Goal: Transaction & Acquisition: Purchase product/service

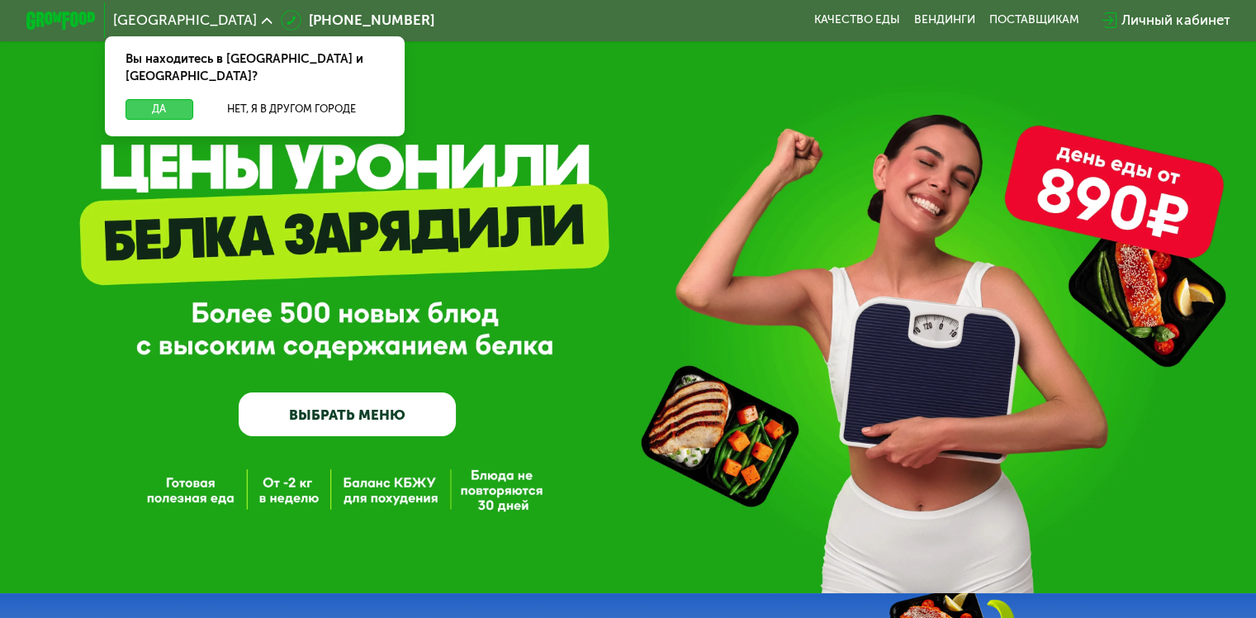
click at [168, 99] on button "Да" at bounding box center [158, 109] width 67 height 21
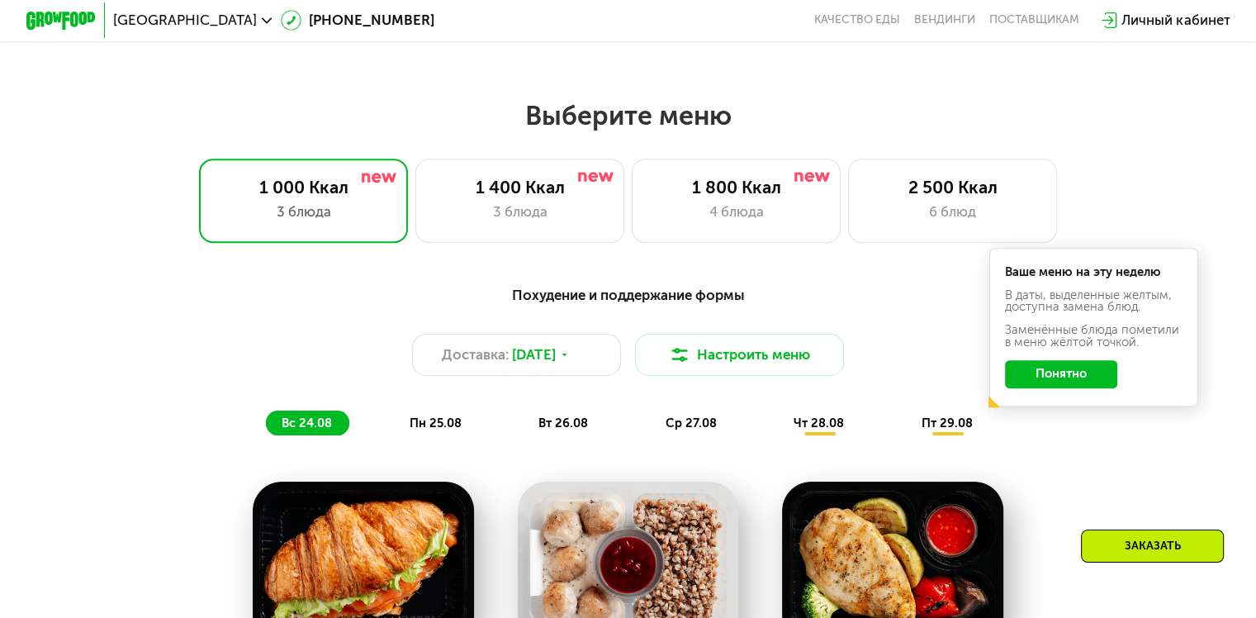
scroll to position [680, 0]
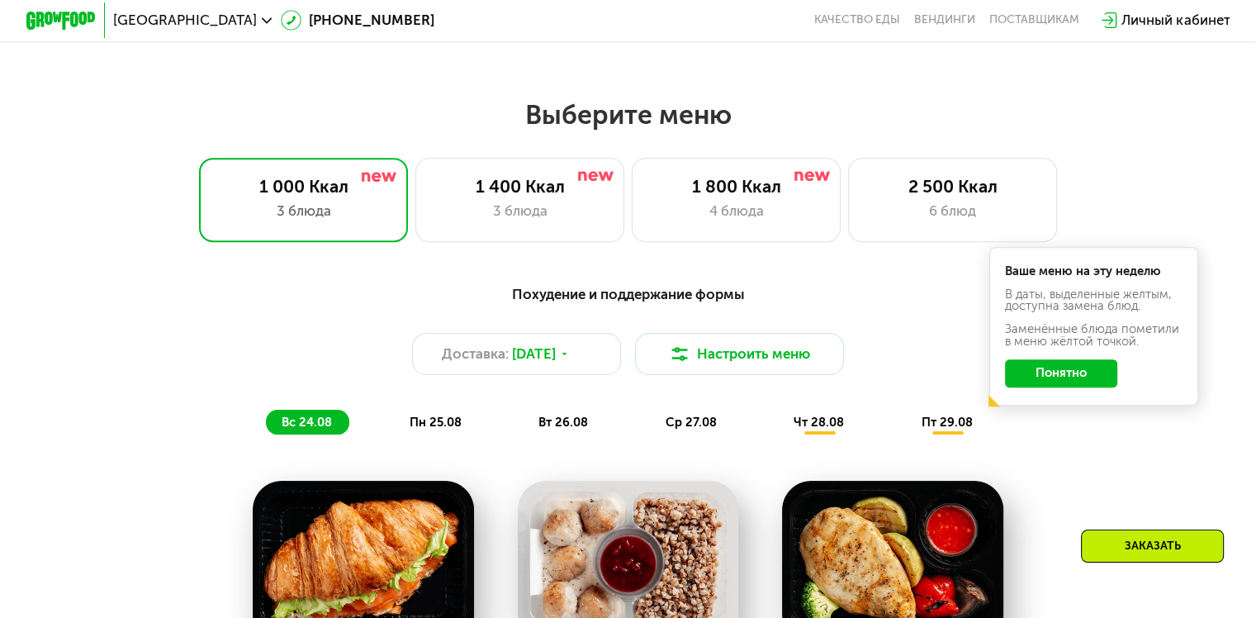
click at [1057, 376] on button "Понятно" at bounding box center [1061, 373] width 112 height 28
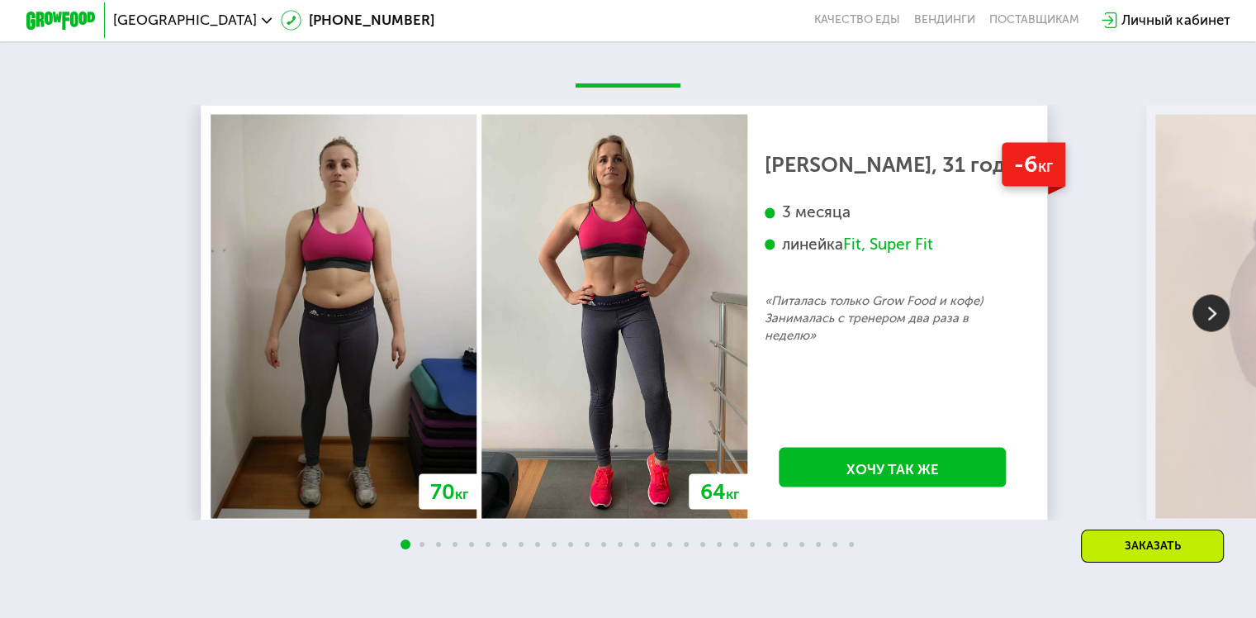
scroll to position [2922, 0]
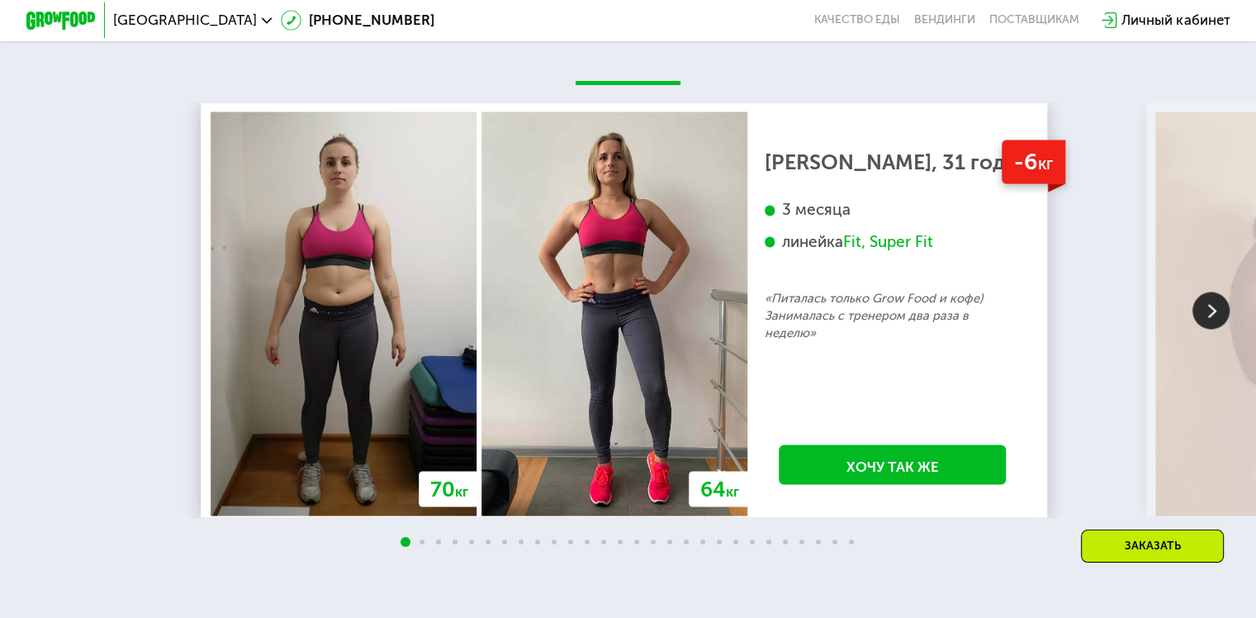
click at [1192, 329] on img at bounding box center [1210, 309] width 37 height 37
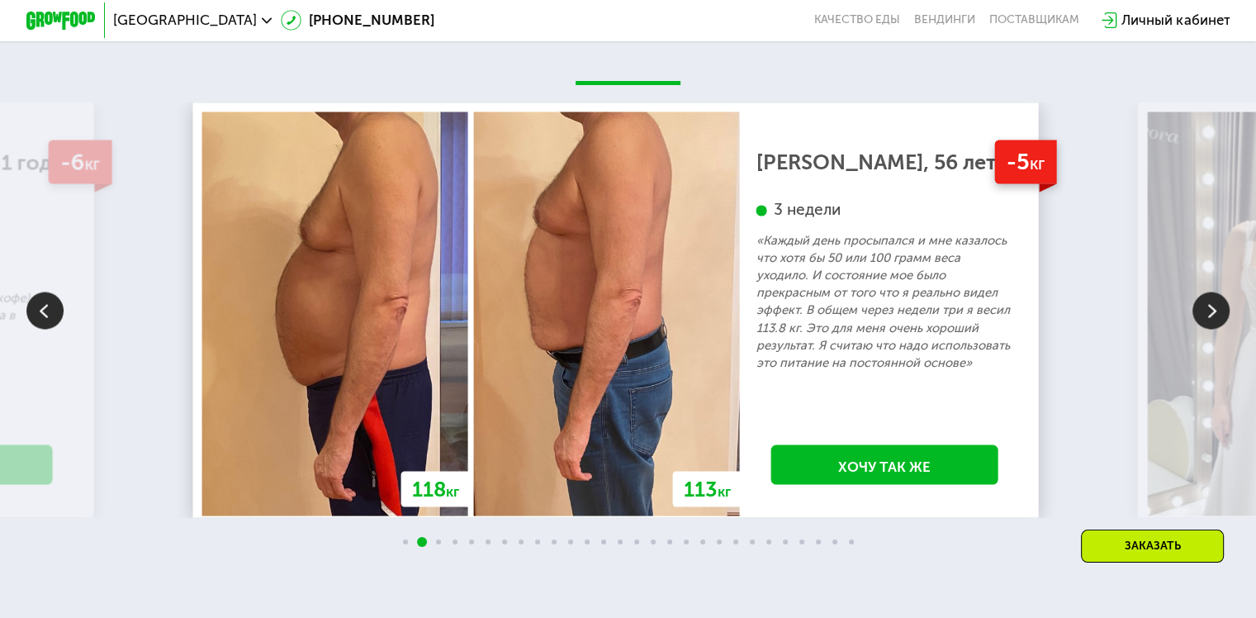
click at [1192, 329] on img at bounding box center [1210, 309] width 37 height 37
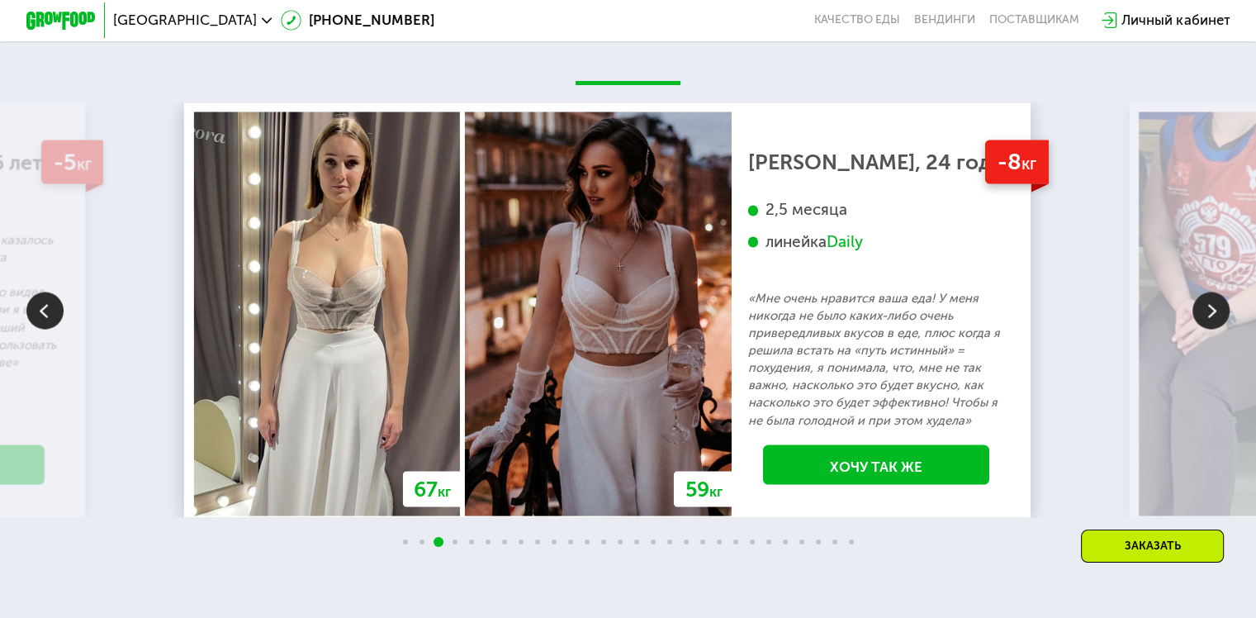
click at [1194, 329] on img at bounding box center [1210, 309] width 37 height 37
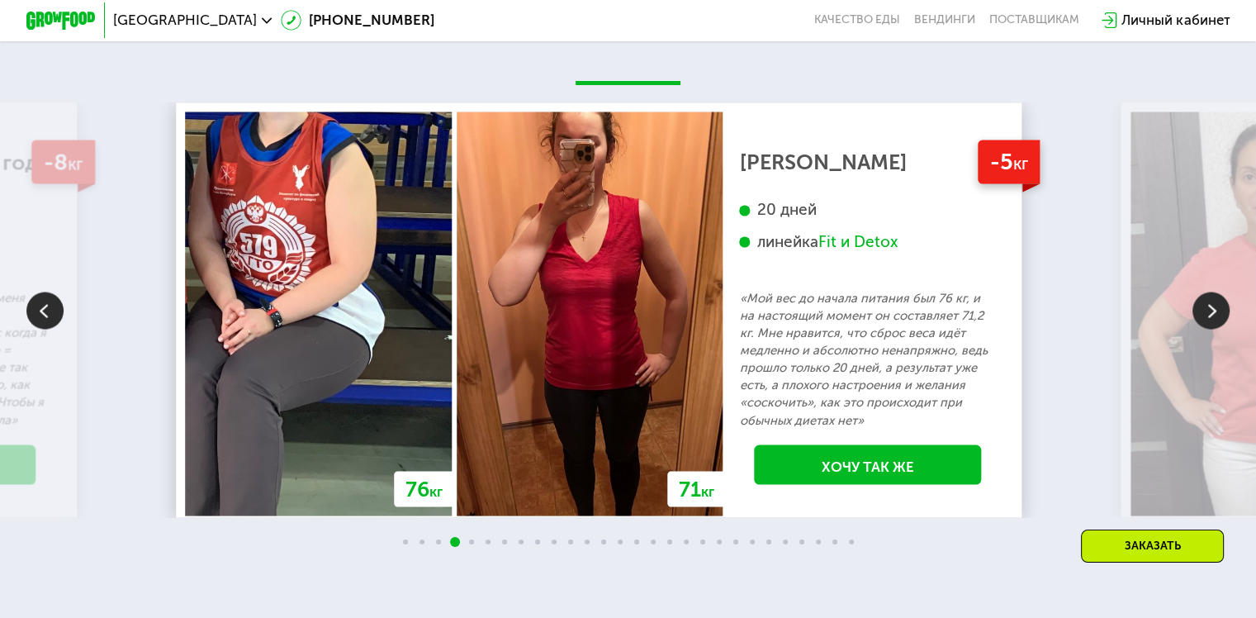
click at [1223, 329] on img at bounding box center [1210, 309] width 37 height 37
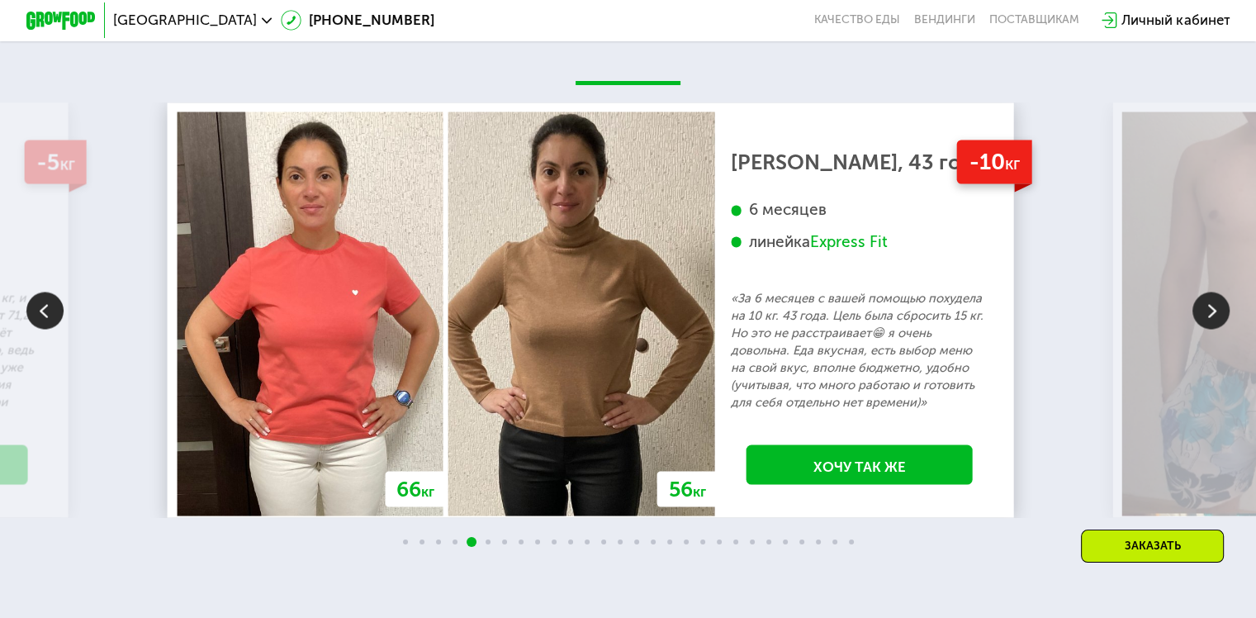
click at [1223, 329] on img at bounding box center [1210, 309] width 37 height 37
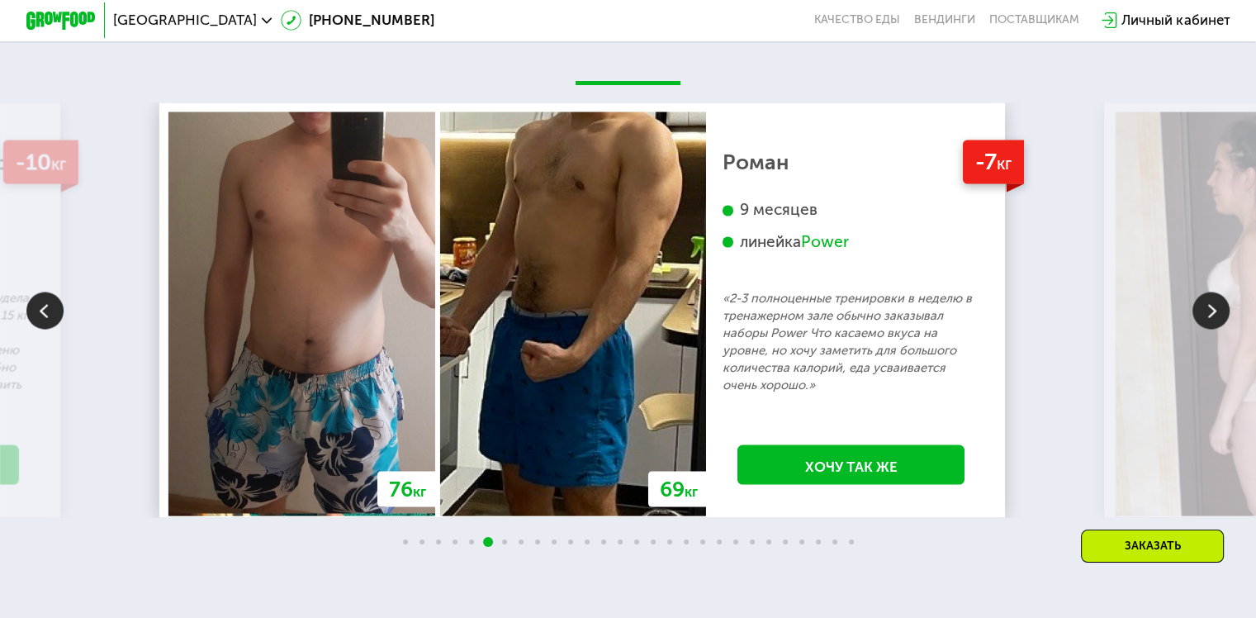
click at [1223, 329] on img at bounding box center [1210, 309] width 37 height 37
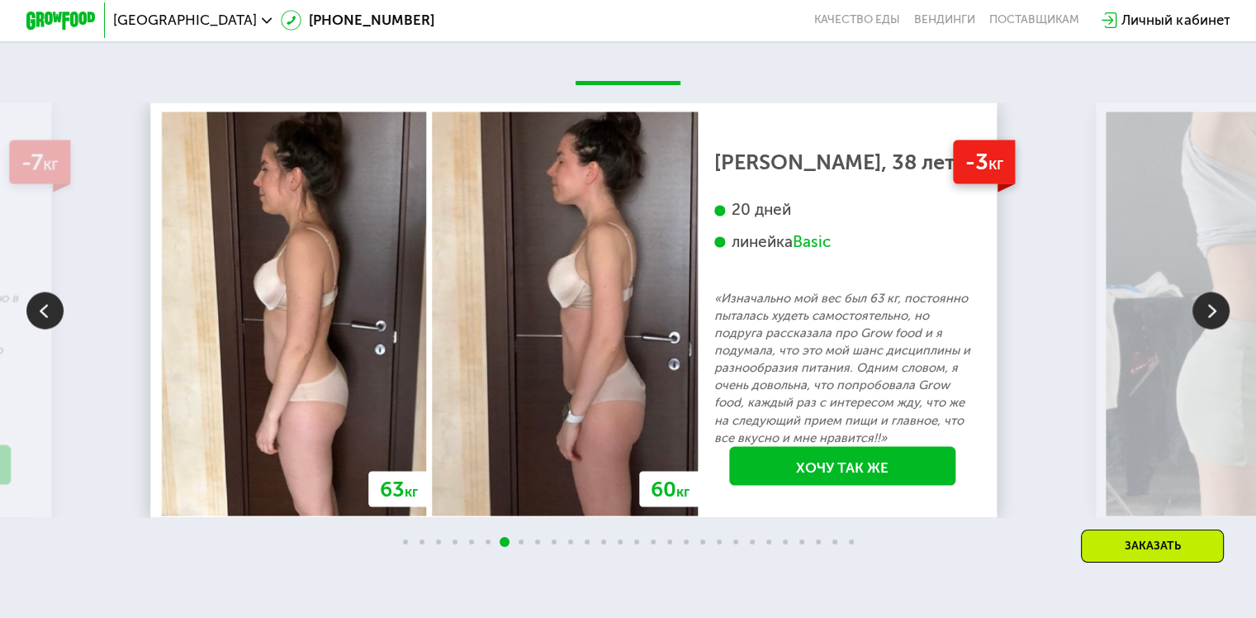
click at [1223, 329] on img at bounding box center [1210, 309] width 37 height 37
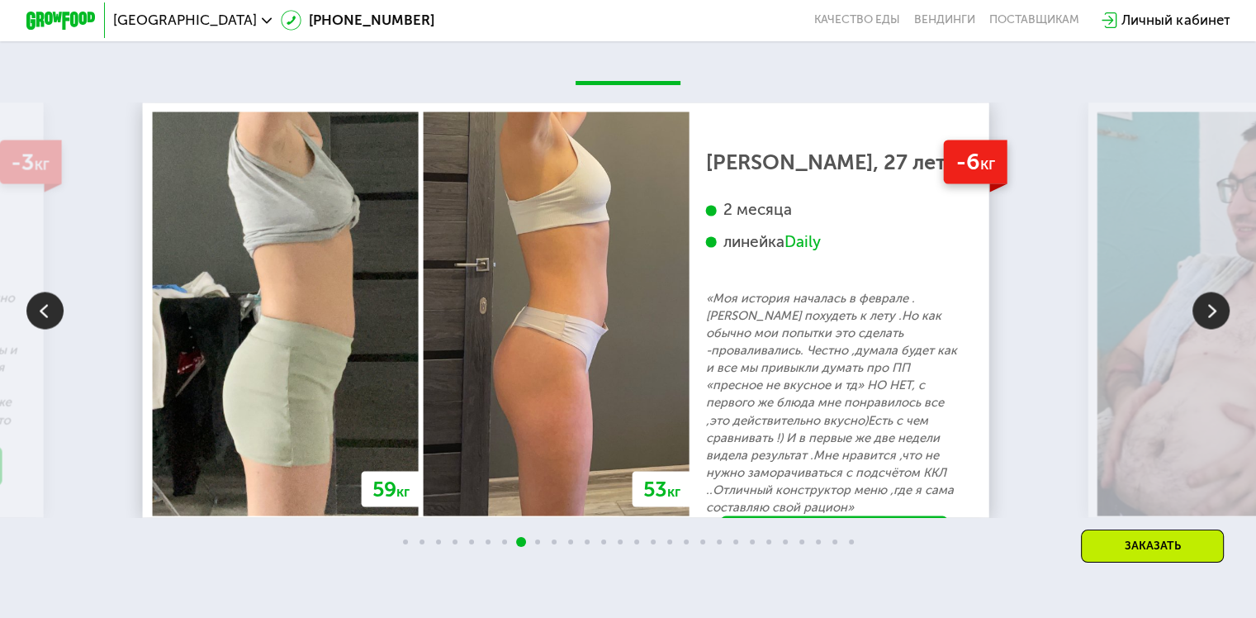
click at [1223, 329] on img at bounding box center [1210, 309] width 37 height 37
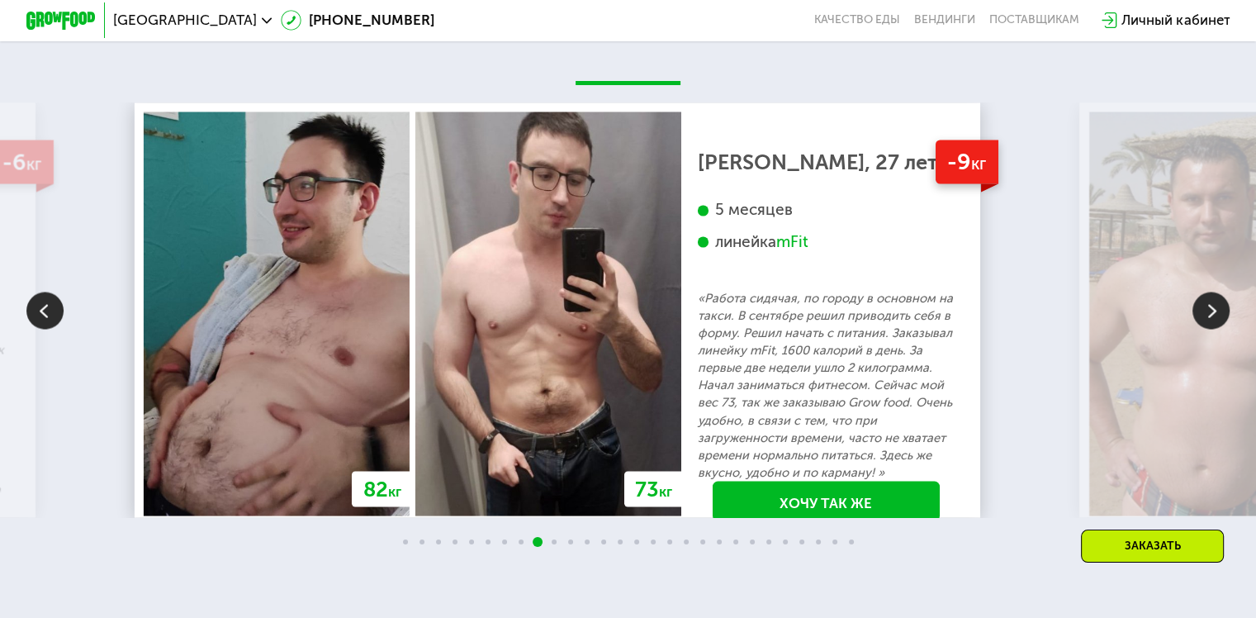
click at [1223, 329] on img at bounding box center [1210, 309] width 37 height 37
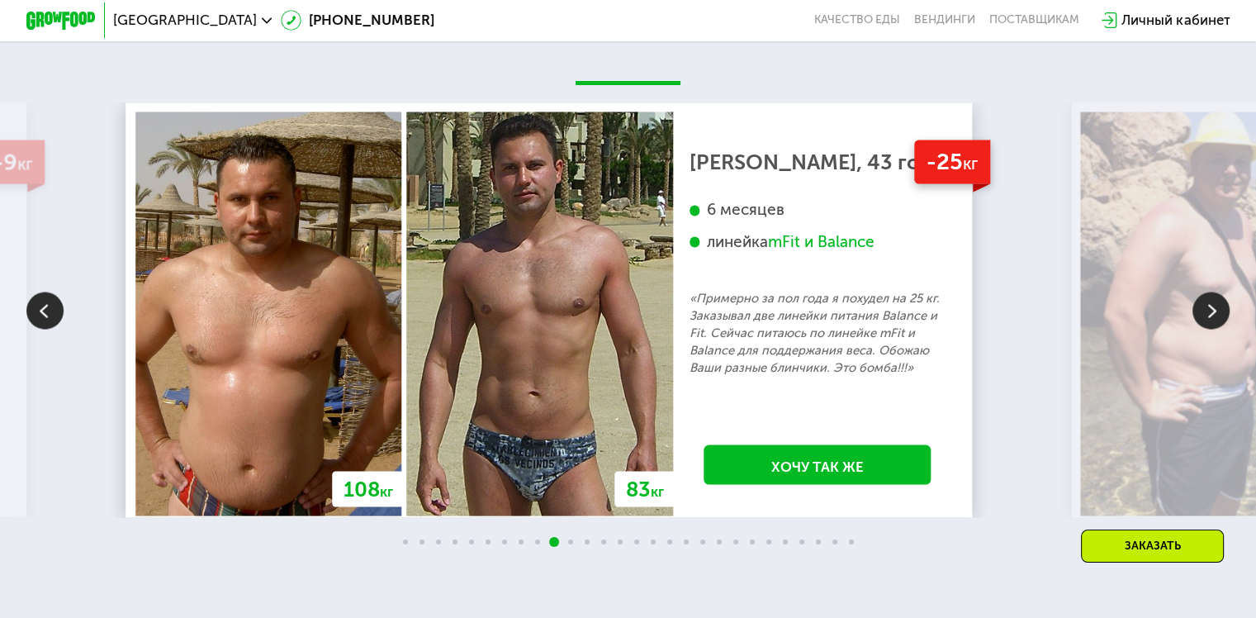
click at [1223, 329] on img at bounding box center [1210, 309] width 37 height 37
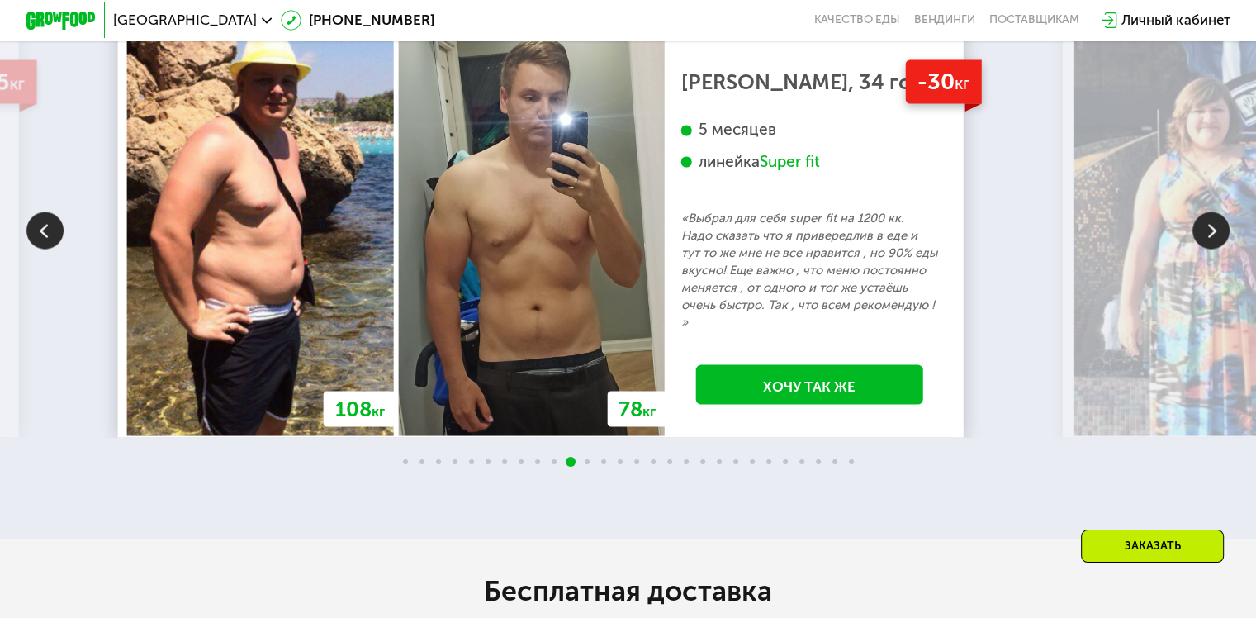
scroll to position [2968, 0]
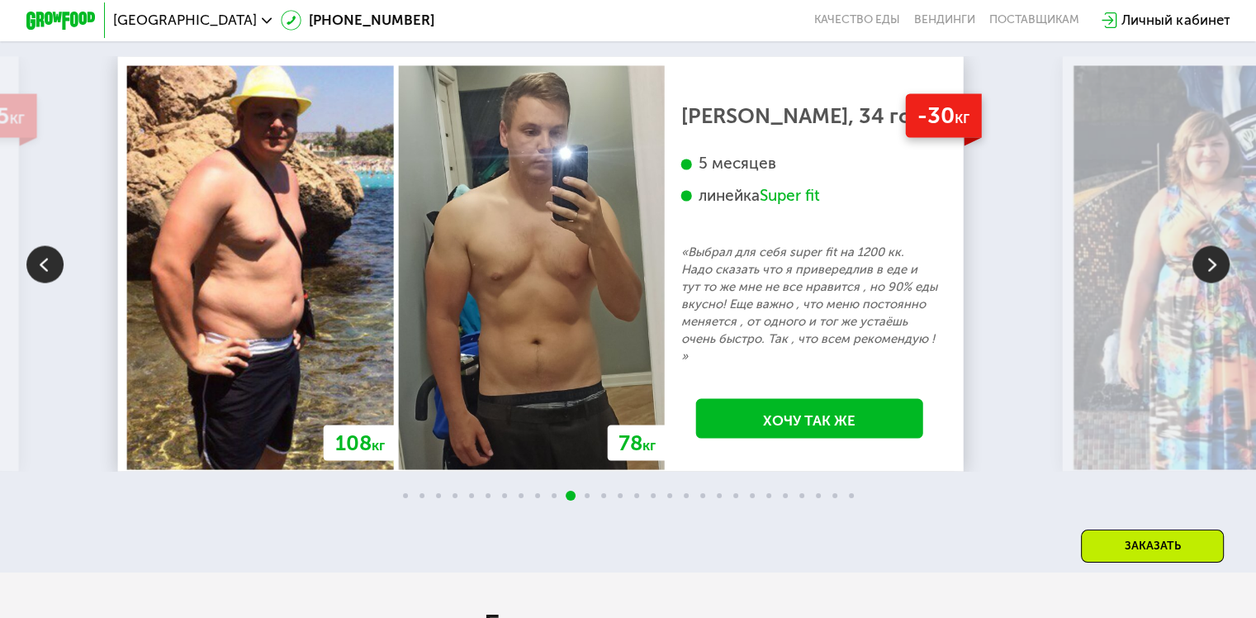
click at [1207, 282] on img at bounding box center [1210, 263] width 37 height 37
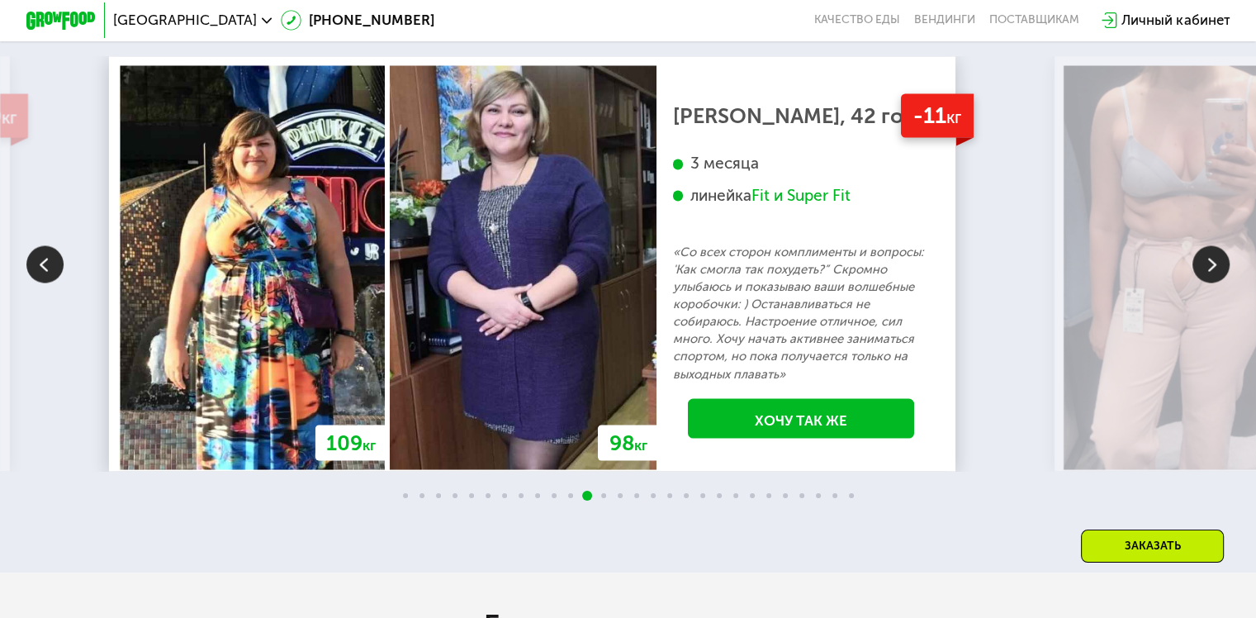
click at [1207, 282] on img at bounding box center [1210, 263] width 37 height 37
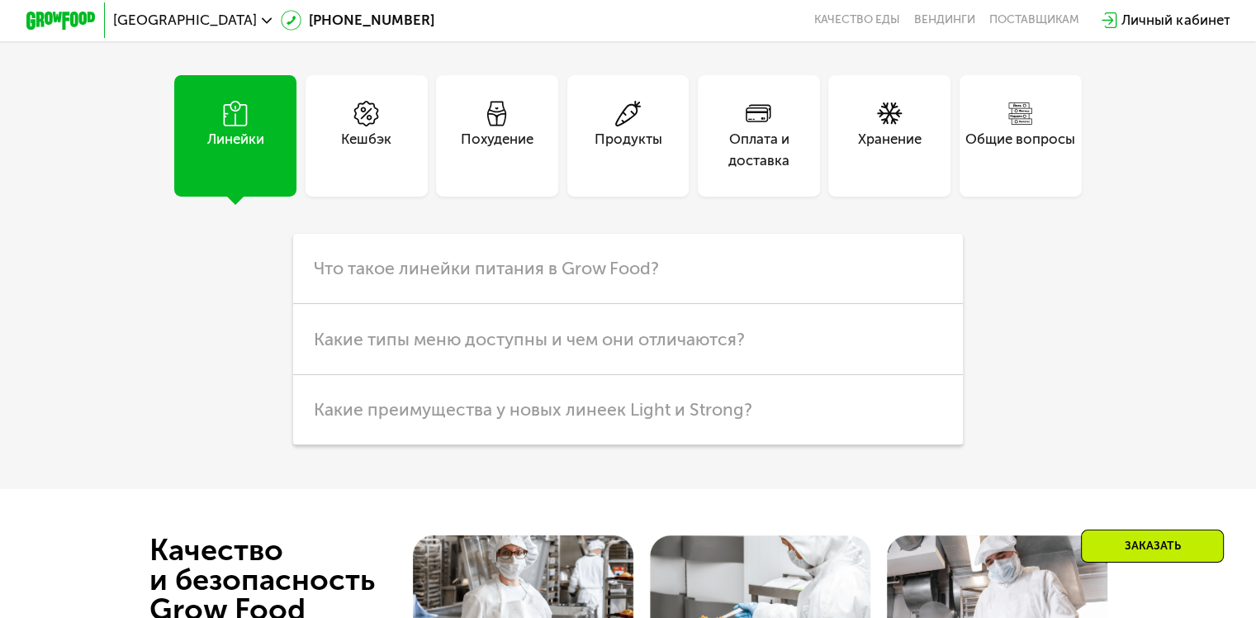
scroll to position [4266, 0]
click at [766, 276] on h3 "Что такое линейки питания в Grow Food?" at bounding box center [628, 268] width 670 height 70
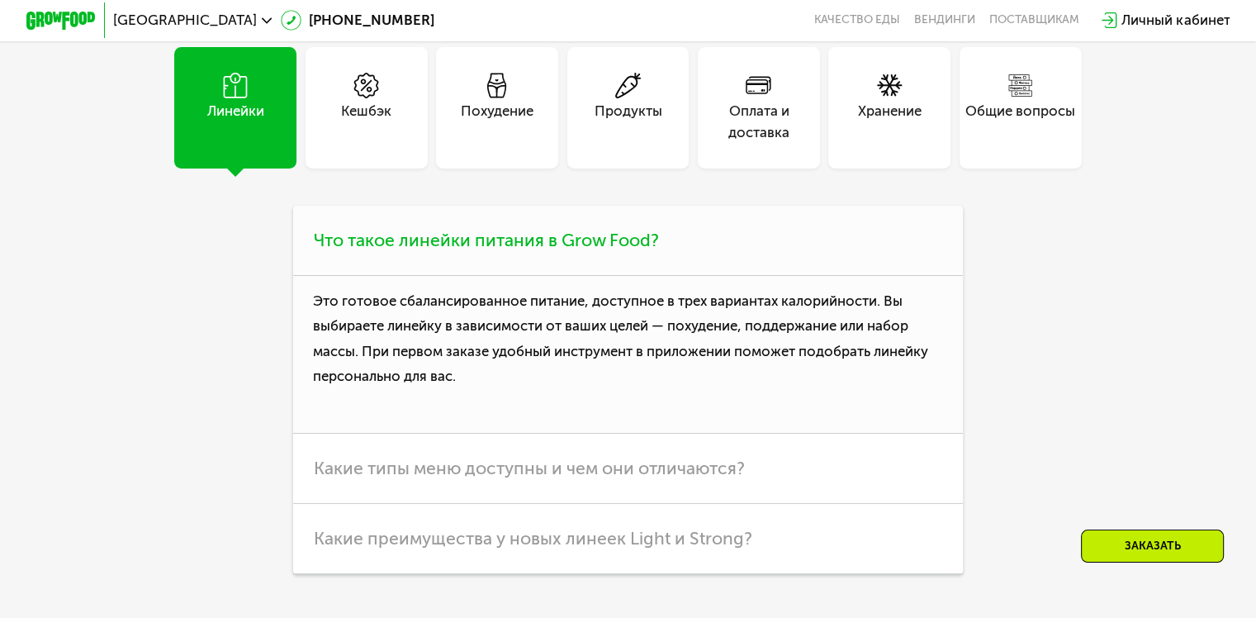
scroll to position [4287, 0]
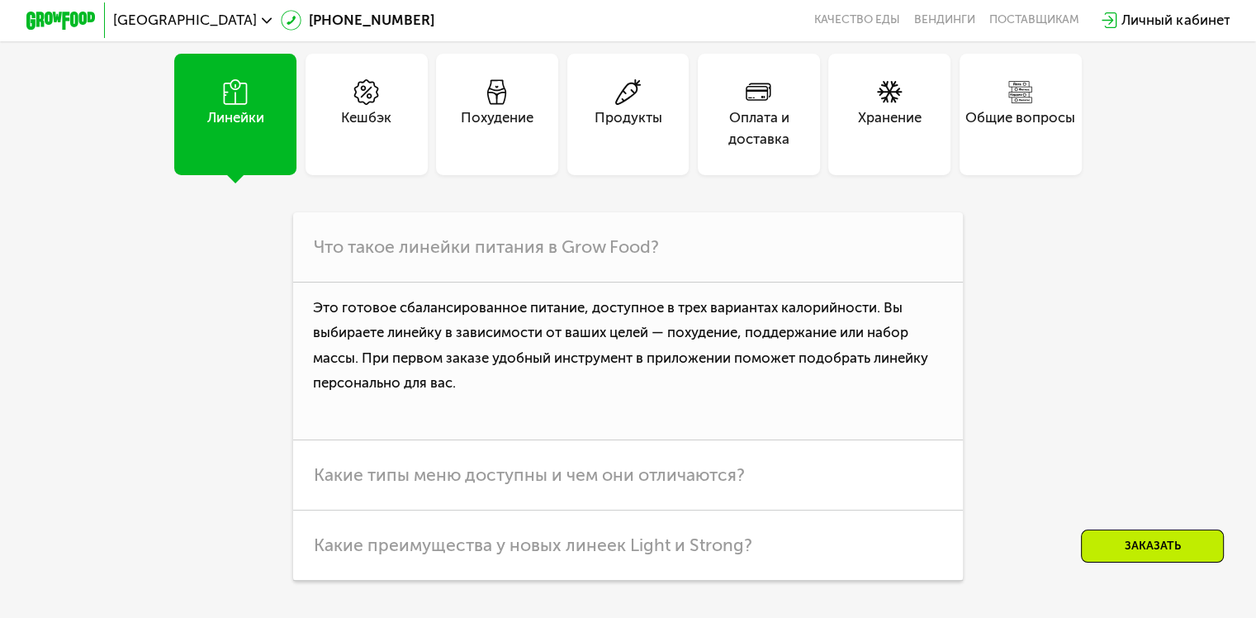
click at [445, 149] on div "Похудение" at bounding box center [497, 115] width 122 height 122
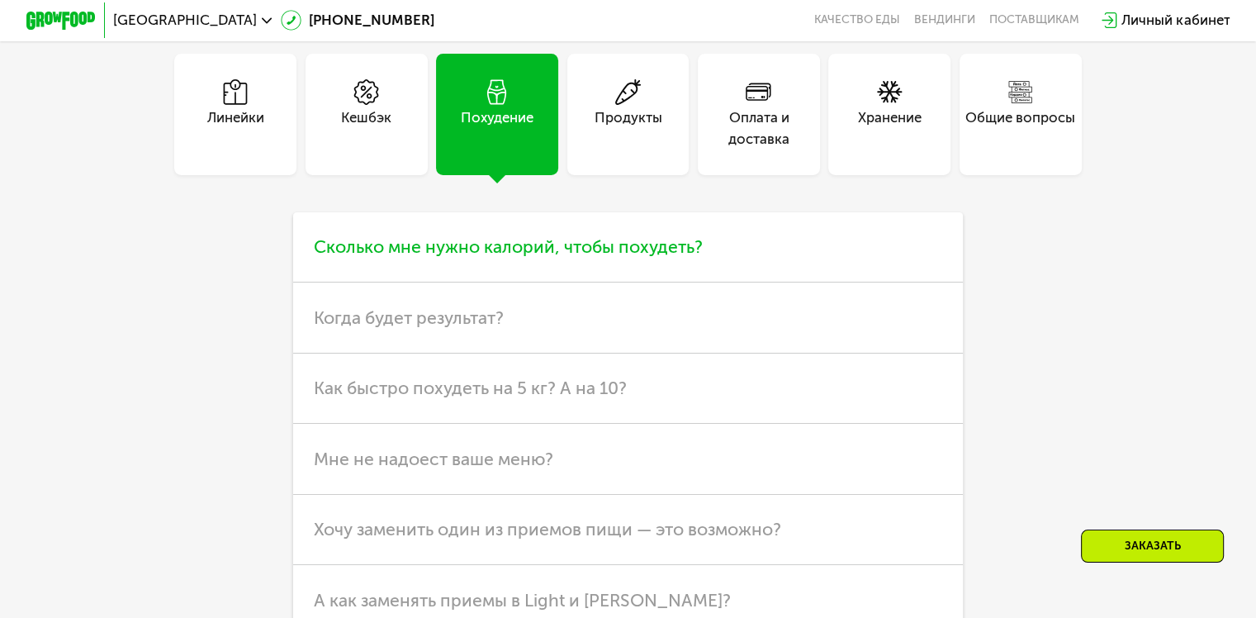
click at [591, 257] on span "Сколько мне нужно калорий, чтобы похудеть?" at bounding box center [508, 246] width 389 height 21
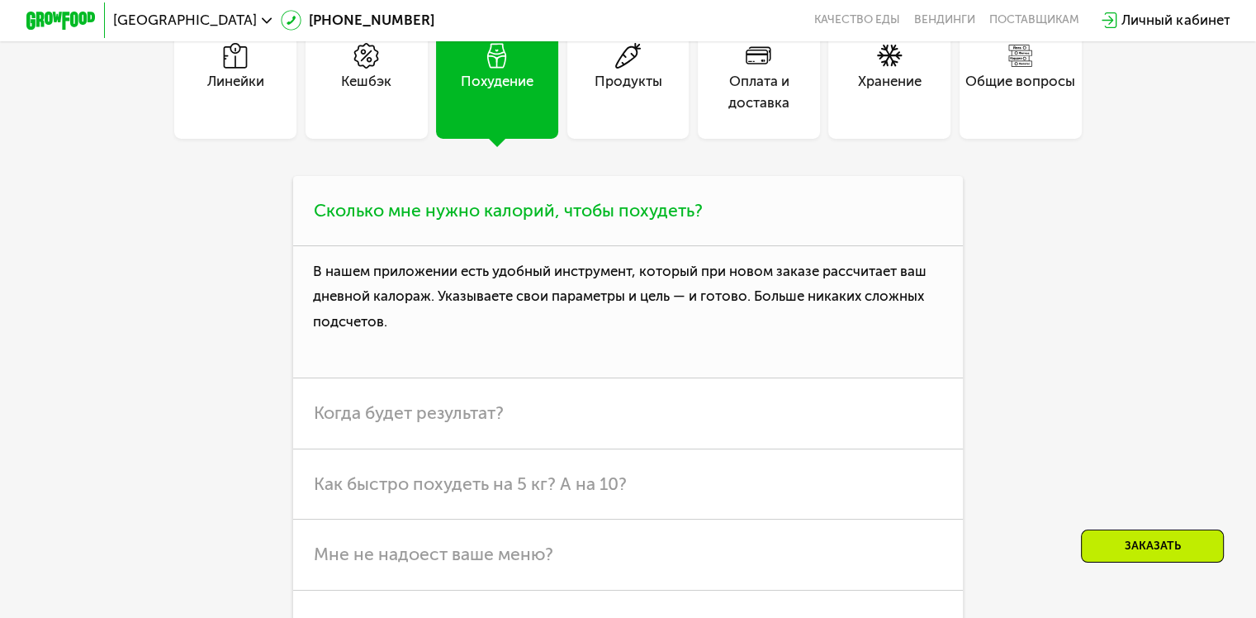
scroll to position [4326, 0]
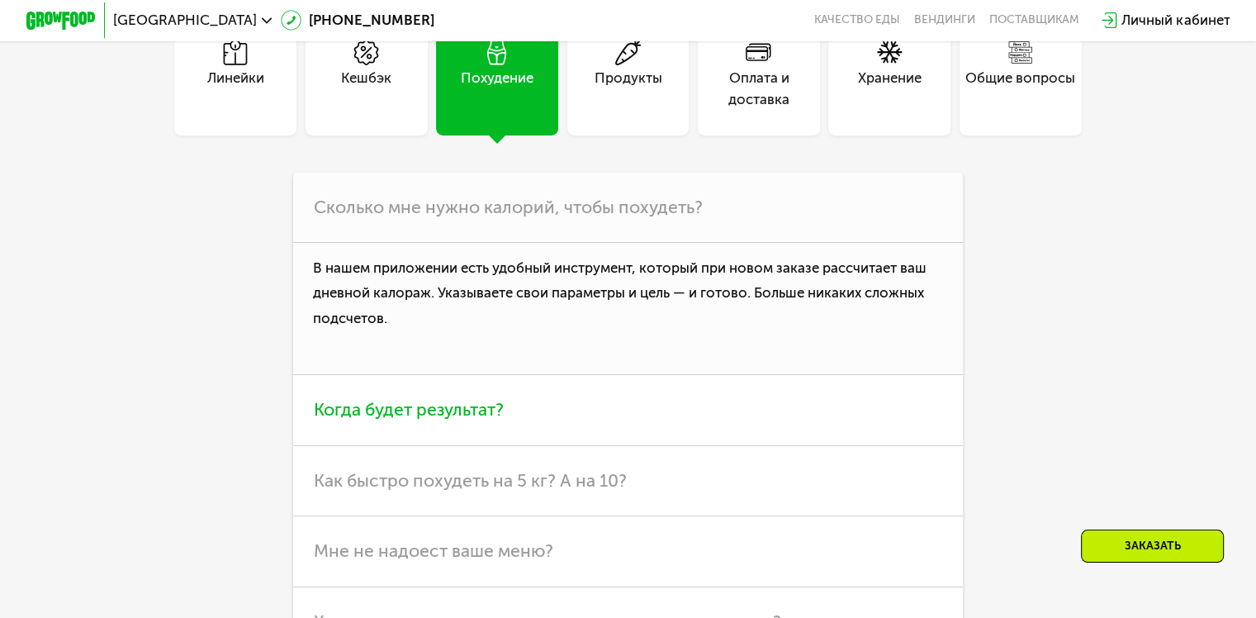
click at [664, 425] on h3 "Когда будет результат?" at bounding box center [628, 410] width 670 height 70
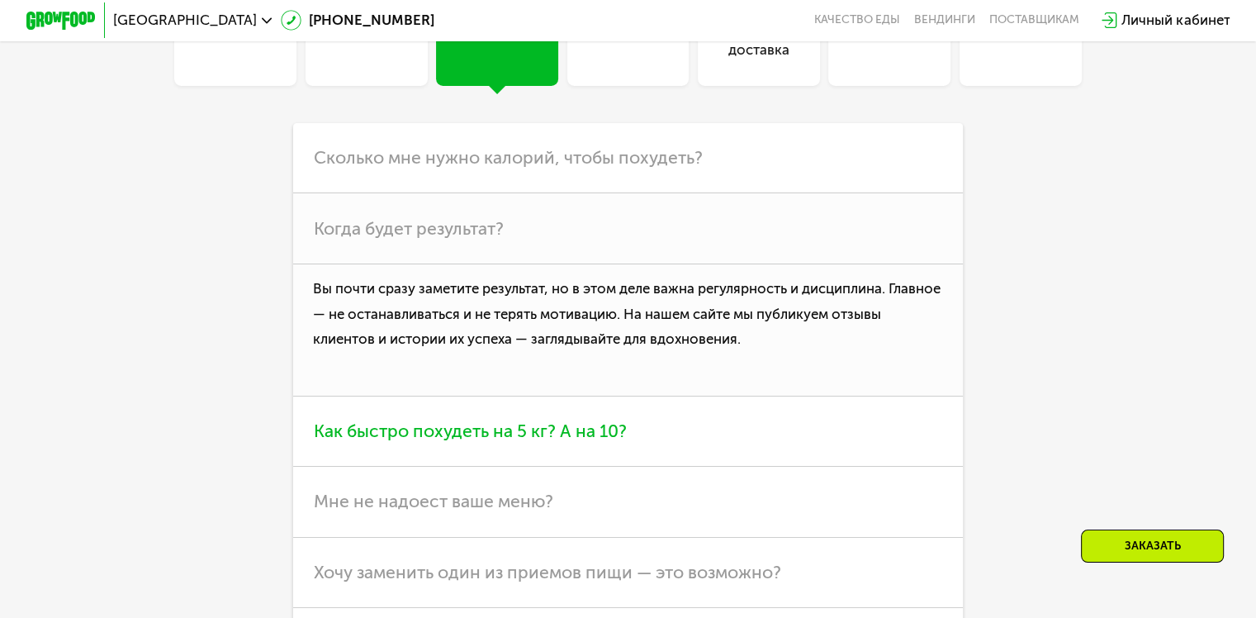
scroll to position [4385, 0]
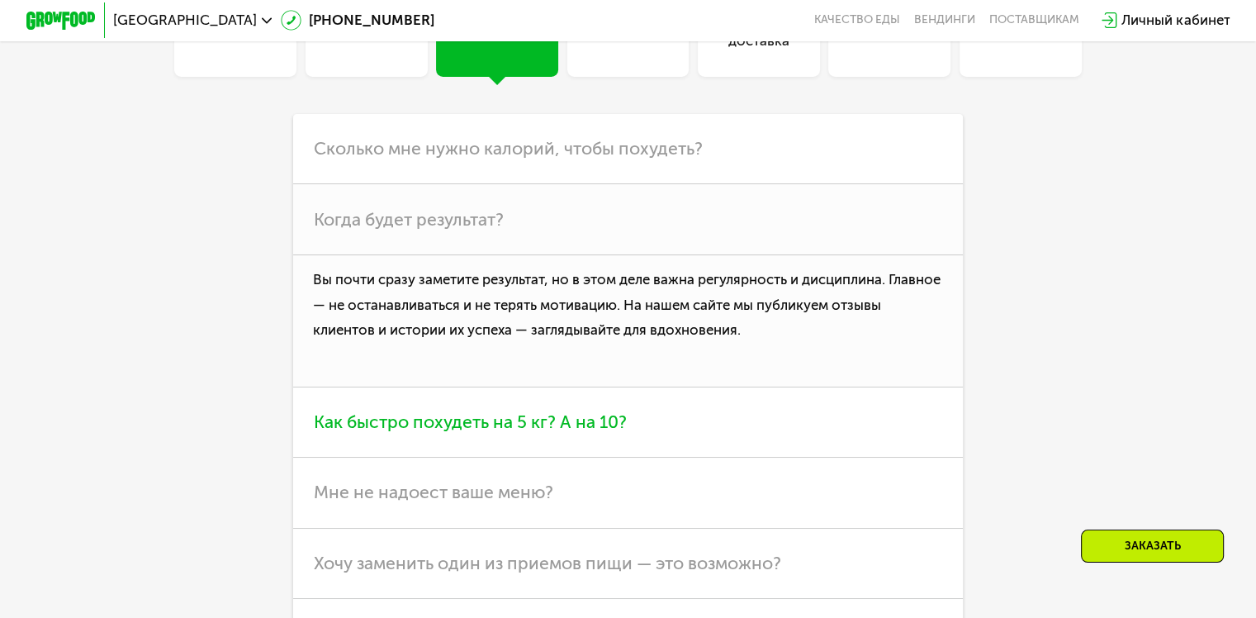
click at [720, 457] on h3 "Как быстро похудеть на 5 кг? А на 10?" at bounding box center [628, 422] width 670 height 70
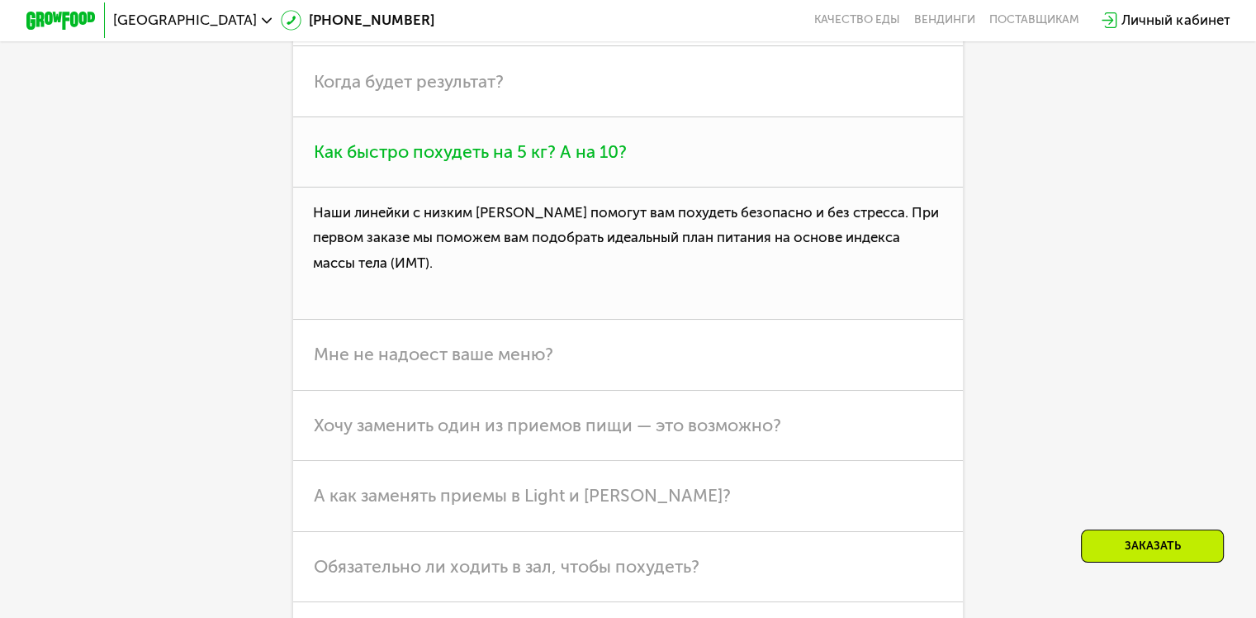
scroll to position [4527, 0]
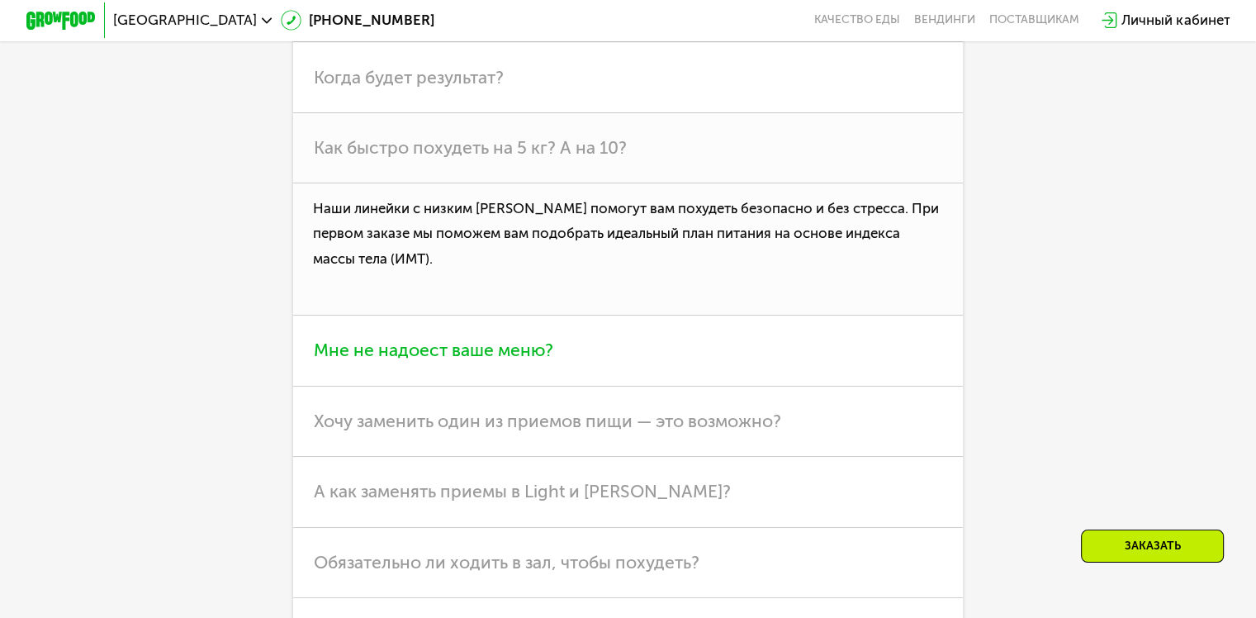
click at [749, 381] on h3 "Мне не надоест ваше меню?" at bounding box center [628, 350] width 670 height 70
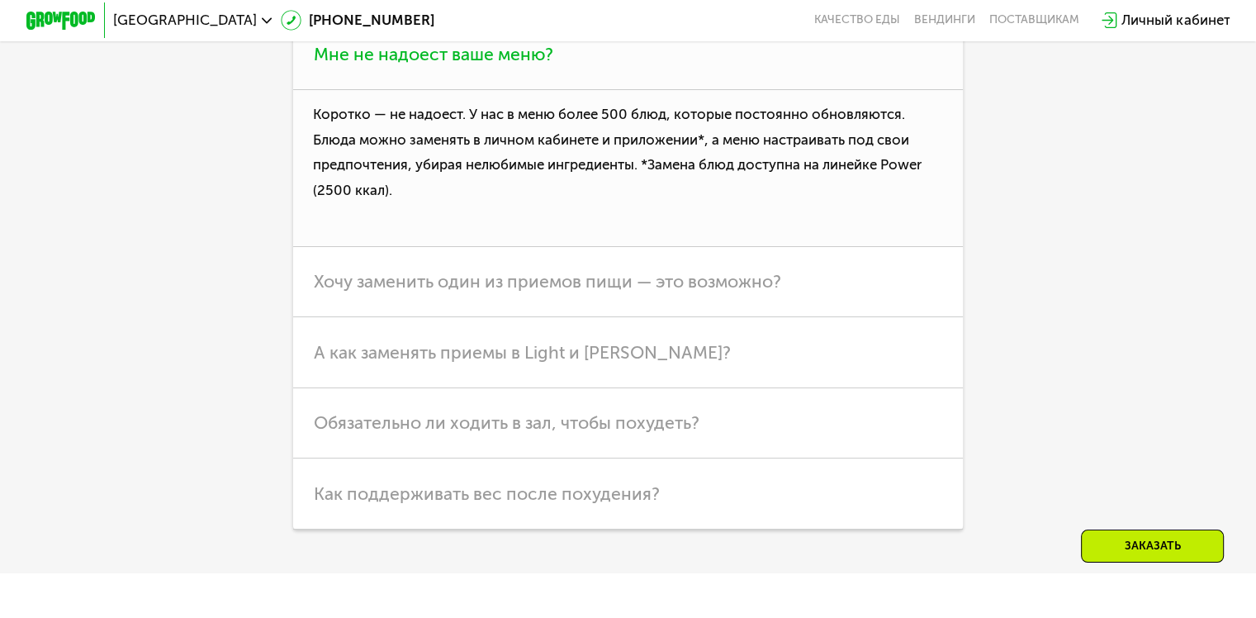
scroll to position [4692, 0]
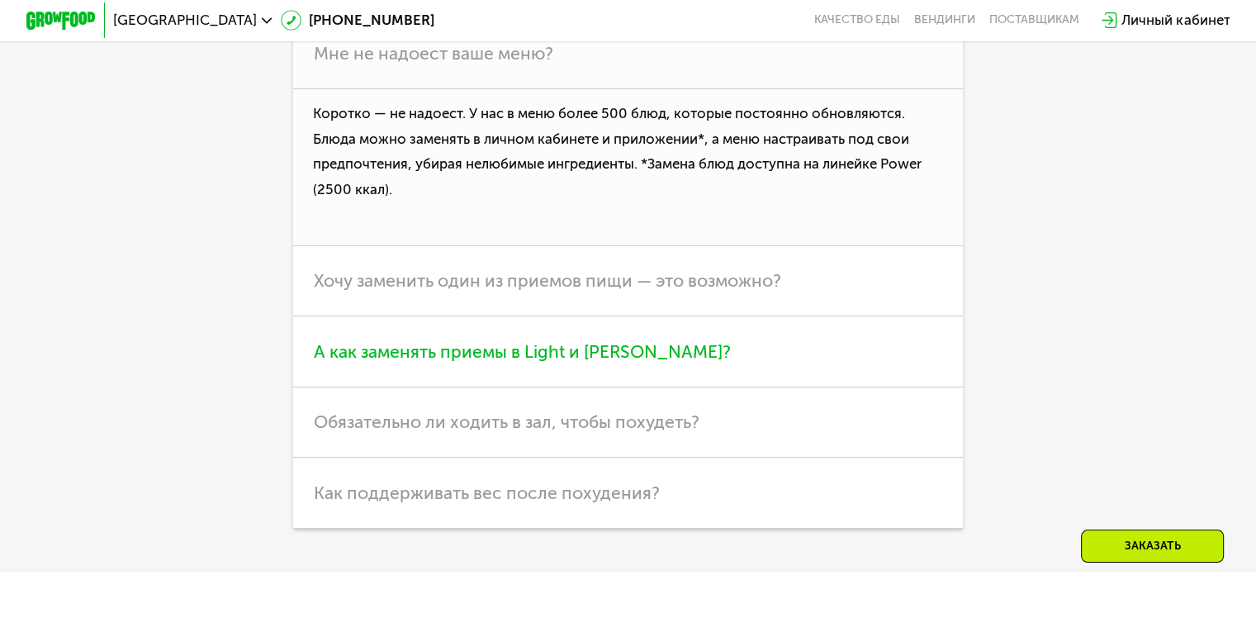
click at [744, 386] on h3 "А как заменять приемы в Light и [PERSON_NAME]?" at bounding box center [628, 351] width 670 height 70
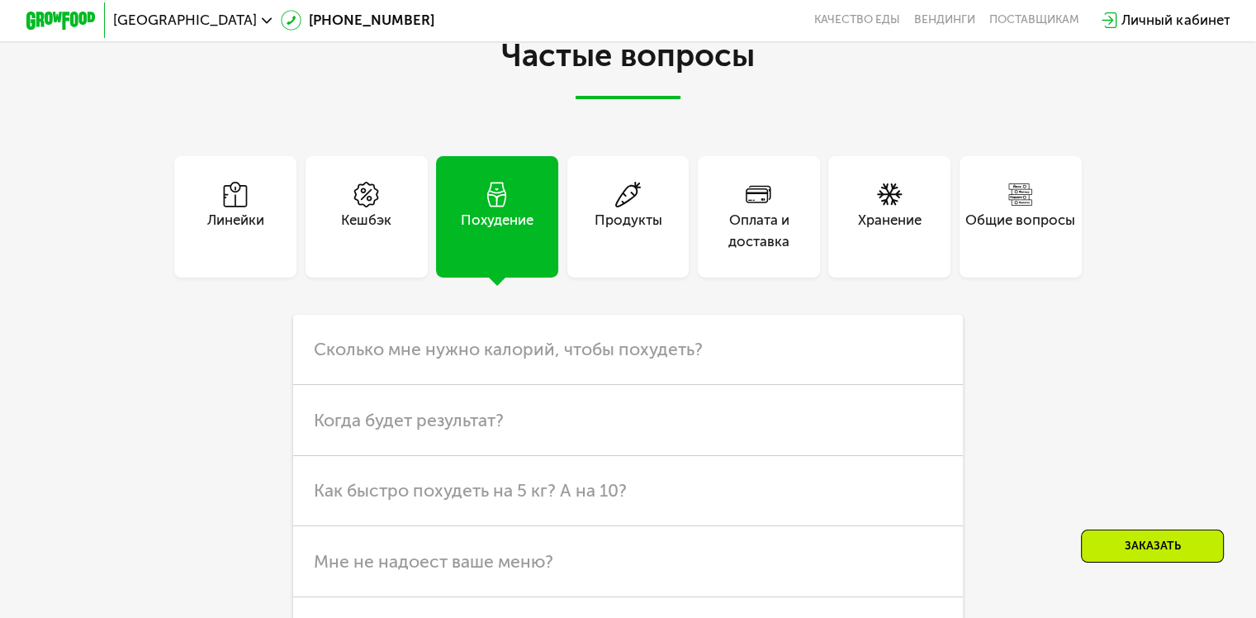
scroll to position [4186, 0]
click at [651, 277] on div "Продукты" at bounding box center [628, 215] width 122 height 122
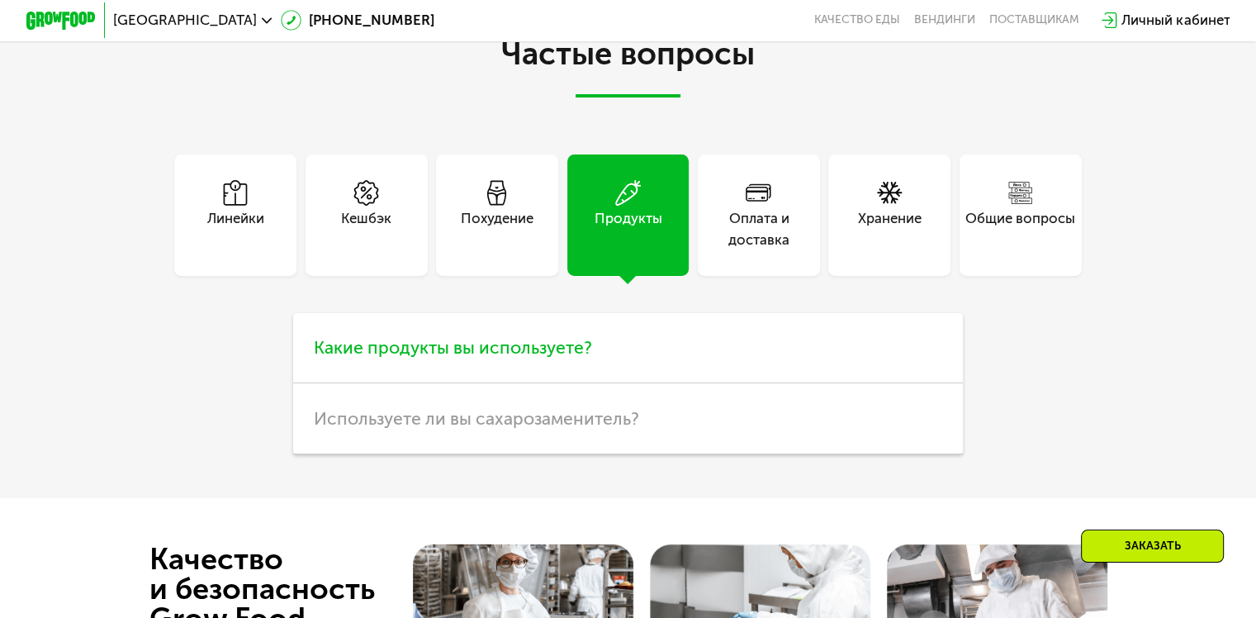
click at [698, 383] on h3 "Какие продукты вы используете?" at bounding box center [628, 348] width 670 height 70
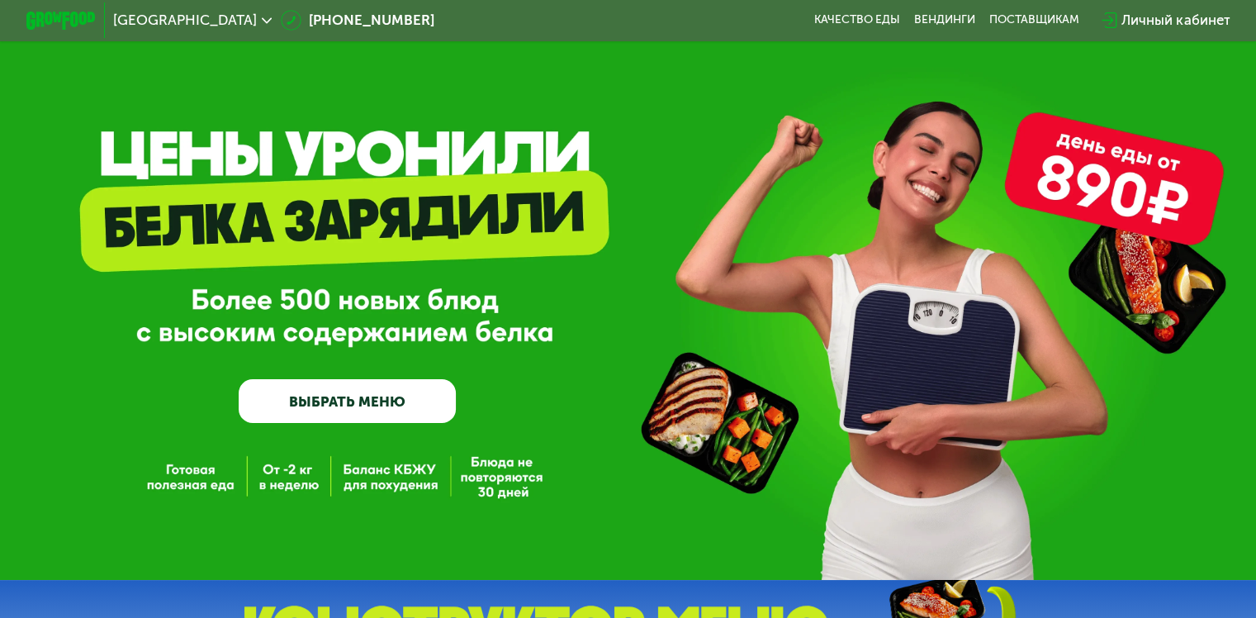
scroll to position [0, 0]
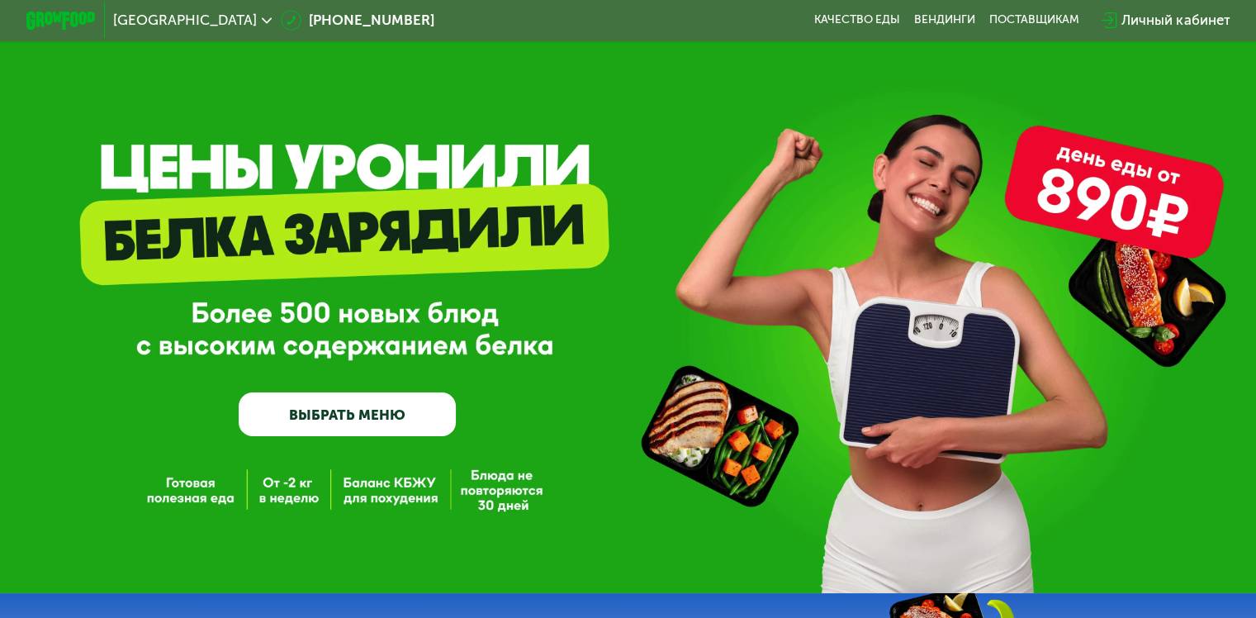
click at [302, 405] on link "ВЫБРАТЬ МЕНЮ" at bounding box center [347, 414] width 217 height 44
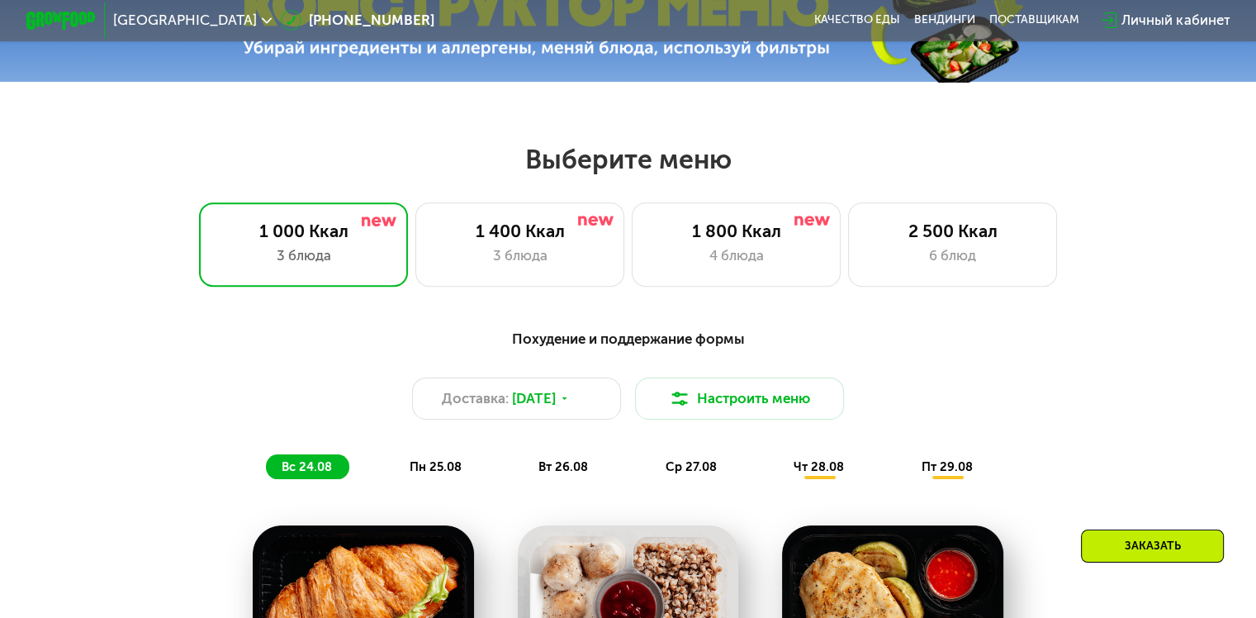
scroll to position [743, 0]
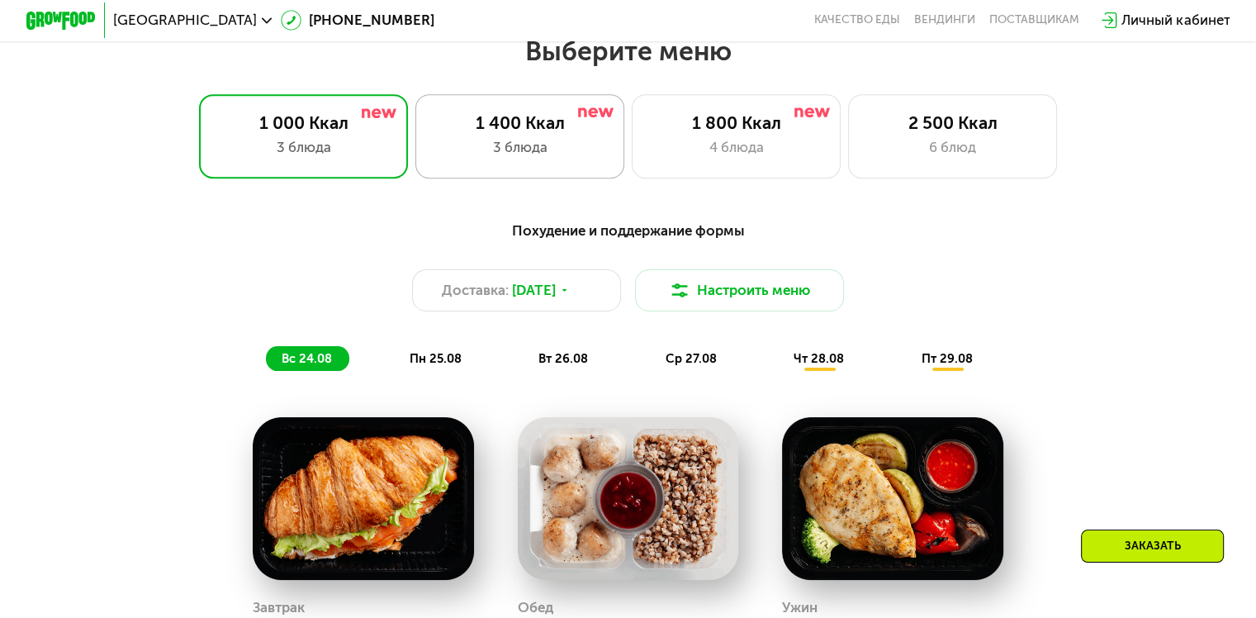
click at [489, 158] on div "3 блюда" at bounding box center [519, 147] width 173 height 21
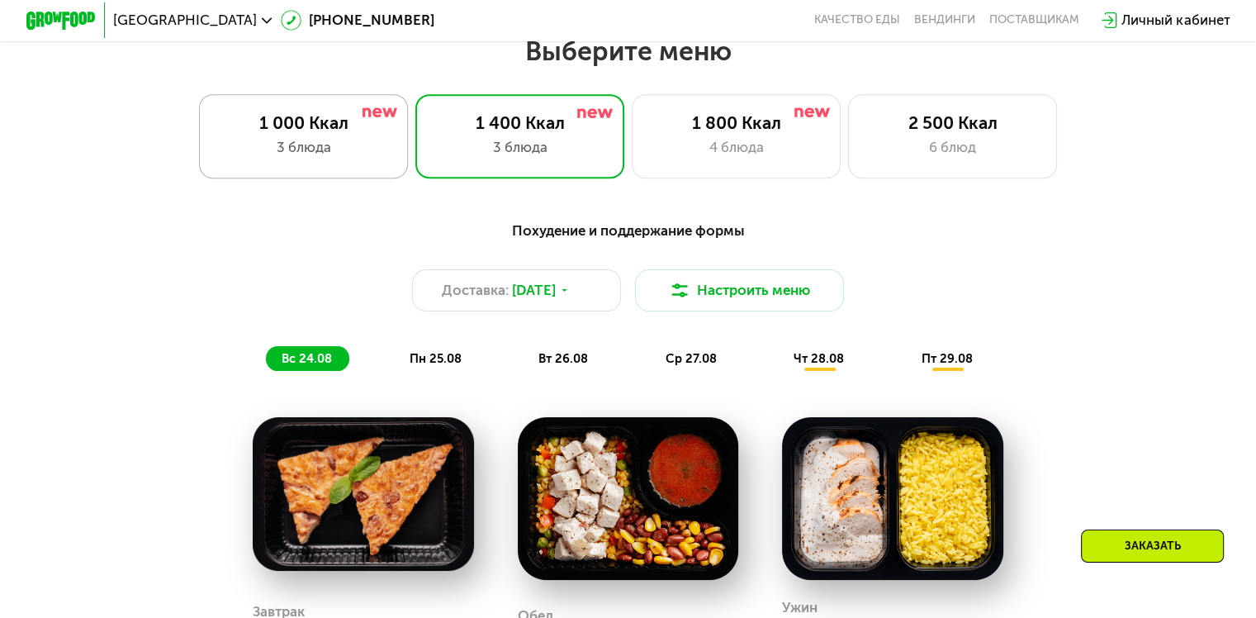
click at [415, 165] on div "1 000 Ккал 3 блюда" at bounding box center [520, 135] width 210 height 83
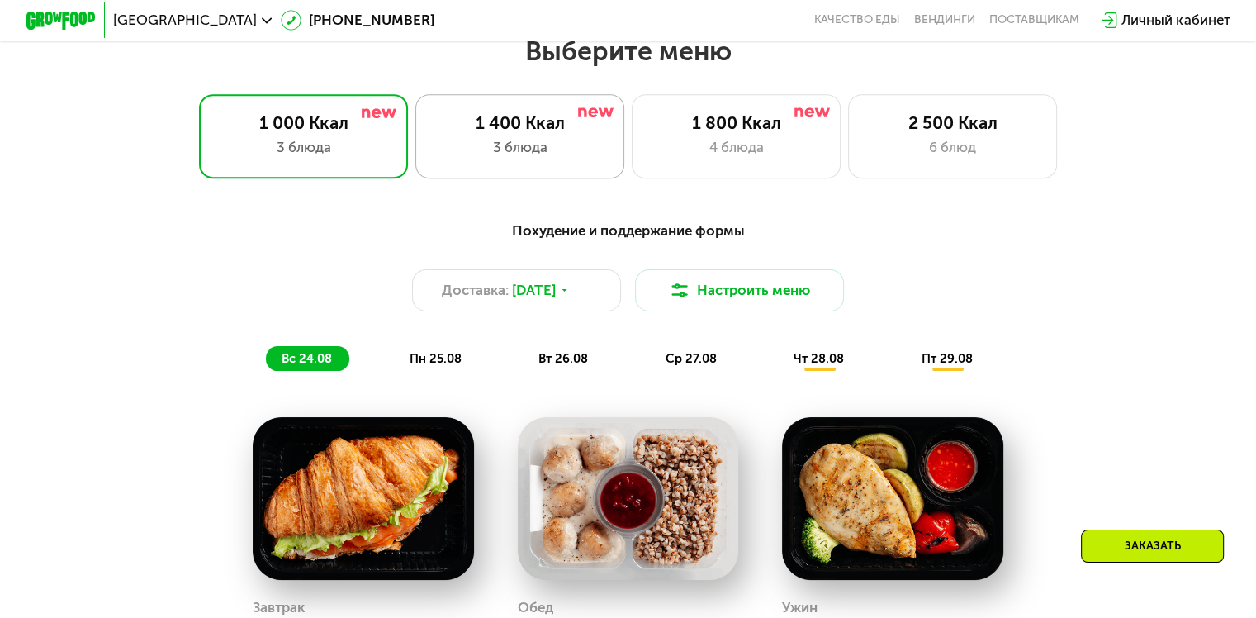
click at [632, 167] on div "1 400 Ккал 3 блюда" at bounding box center [737, 135] width 210 height 83
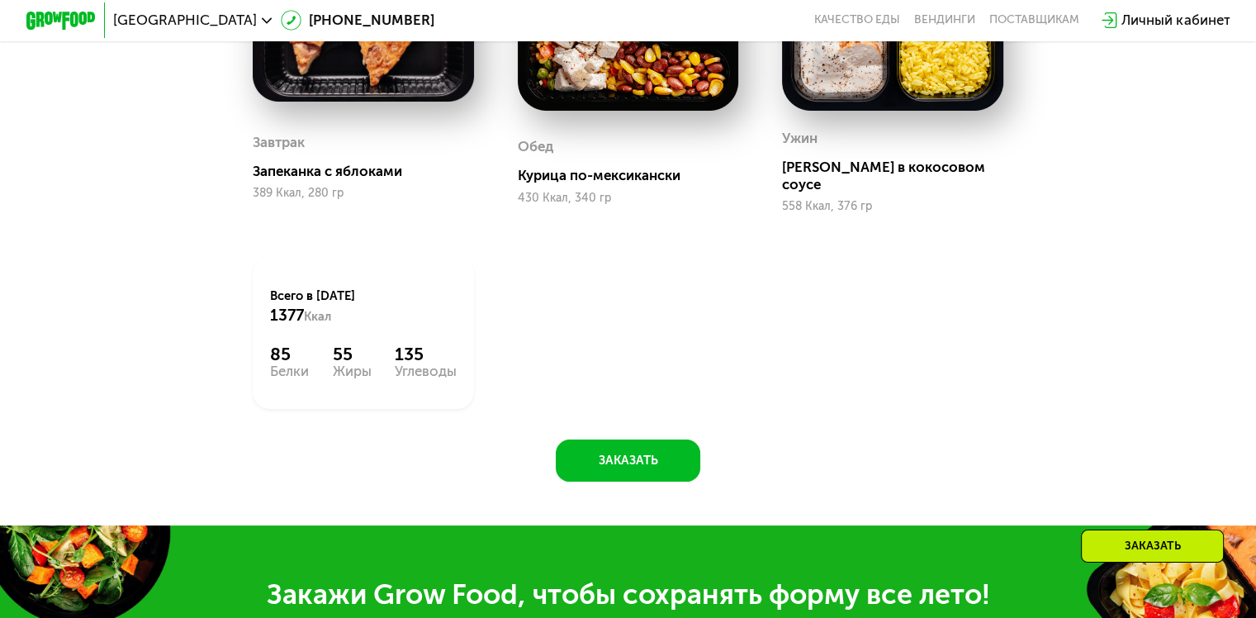
scroll to position [1220, 0]
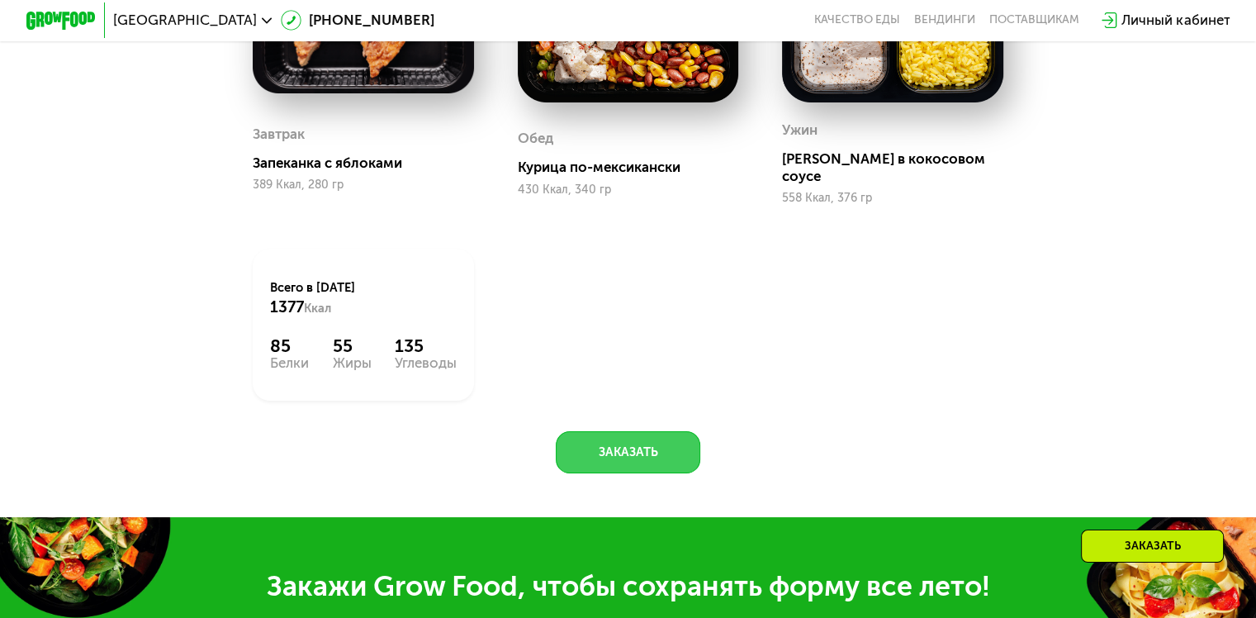
click at [611, 439] on button "Заказать" at bounding box center [628, 452] width 144 height 42
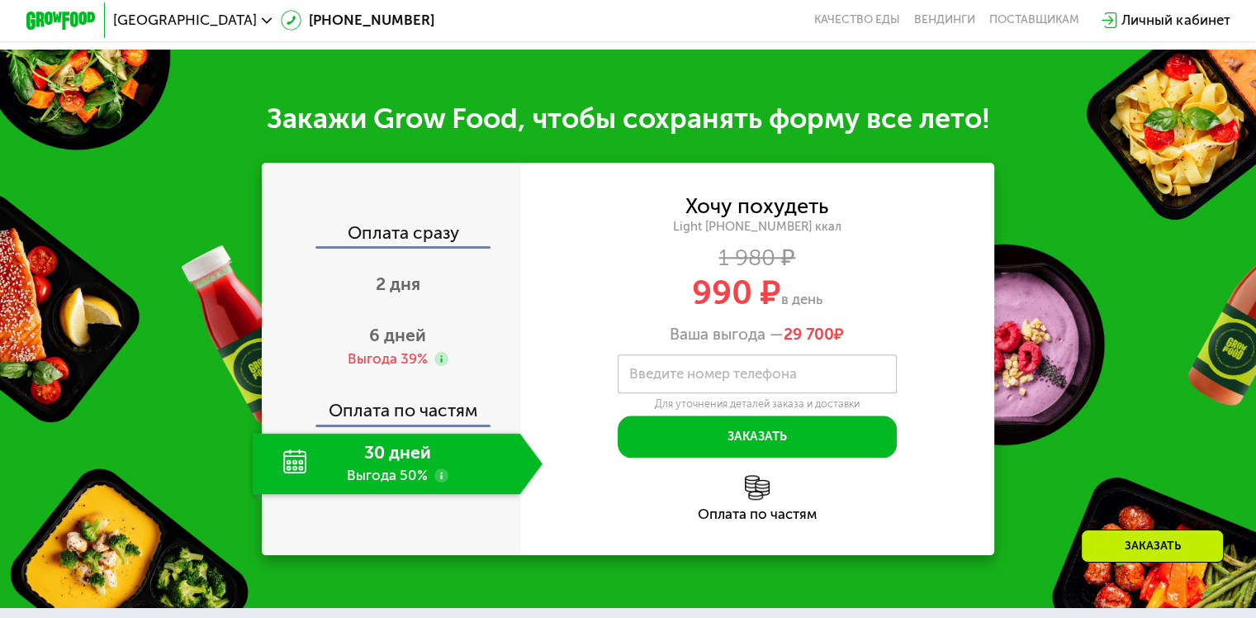
scroll to position [1734, 0]
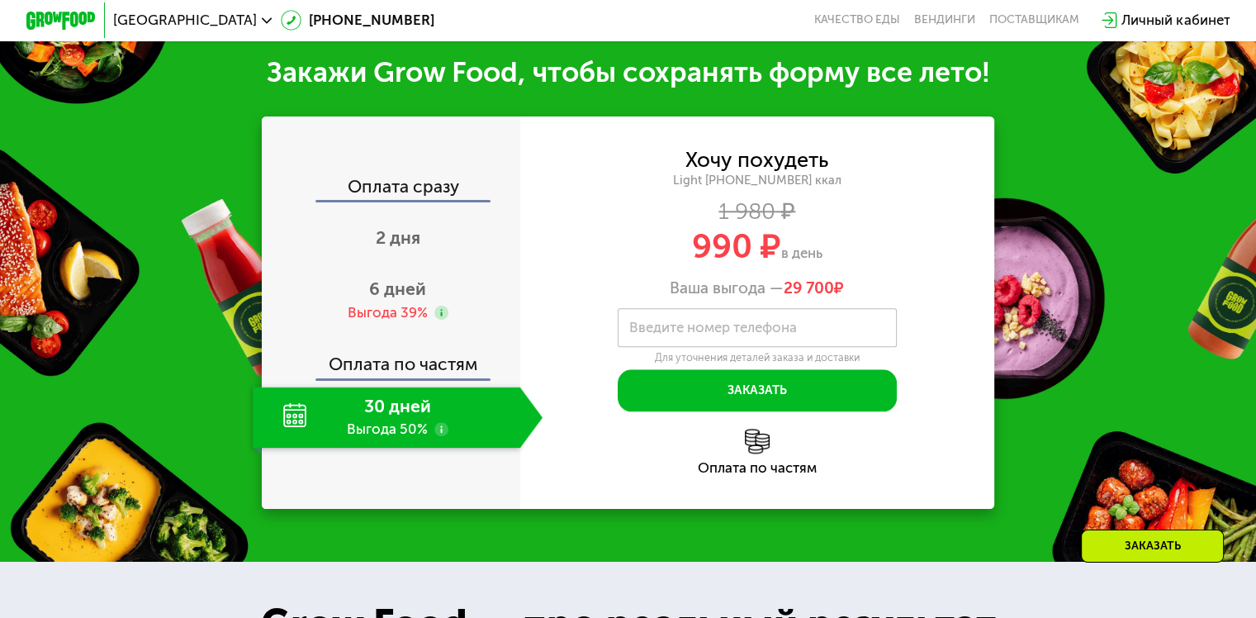
click at [439, 435] on use at bounding box center [441, 429] width 14 height 14
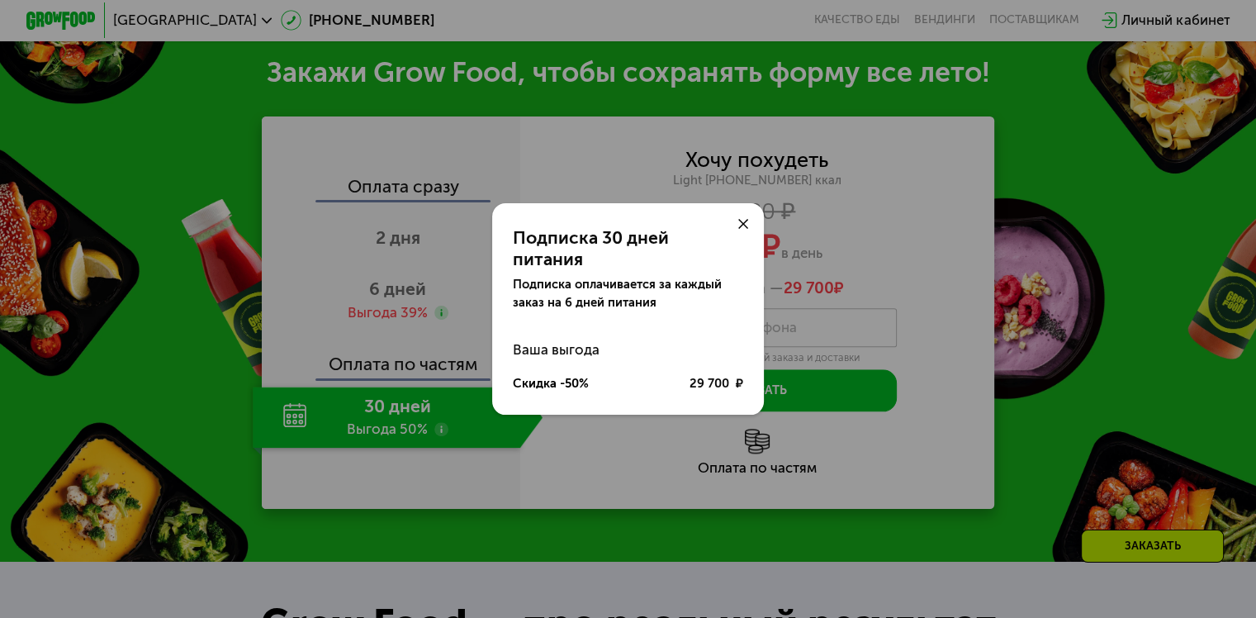
click at [740, 230] on icon at bounding box center [743, 224] width 11 height 11
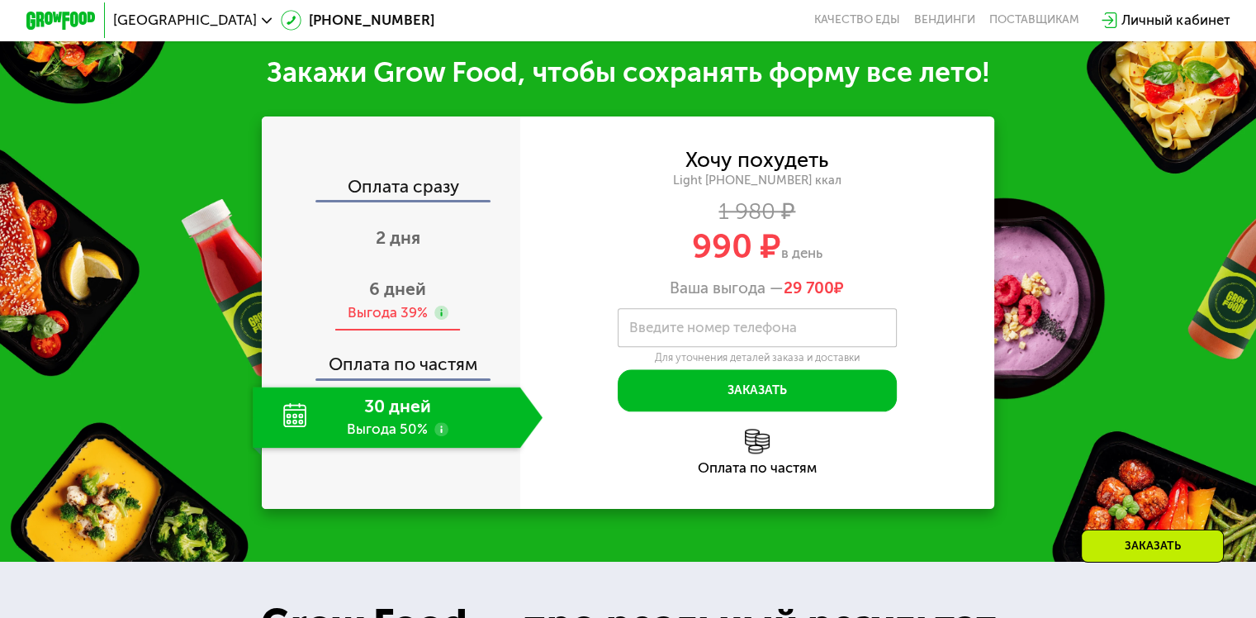
click at [471, 303] on div "6 дней Выгода 39%" at bounding box center [398, 300] width 290 height 61
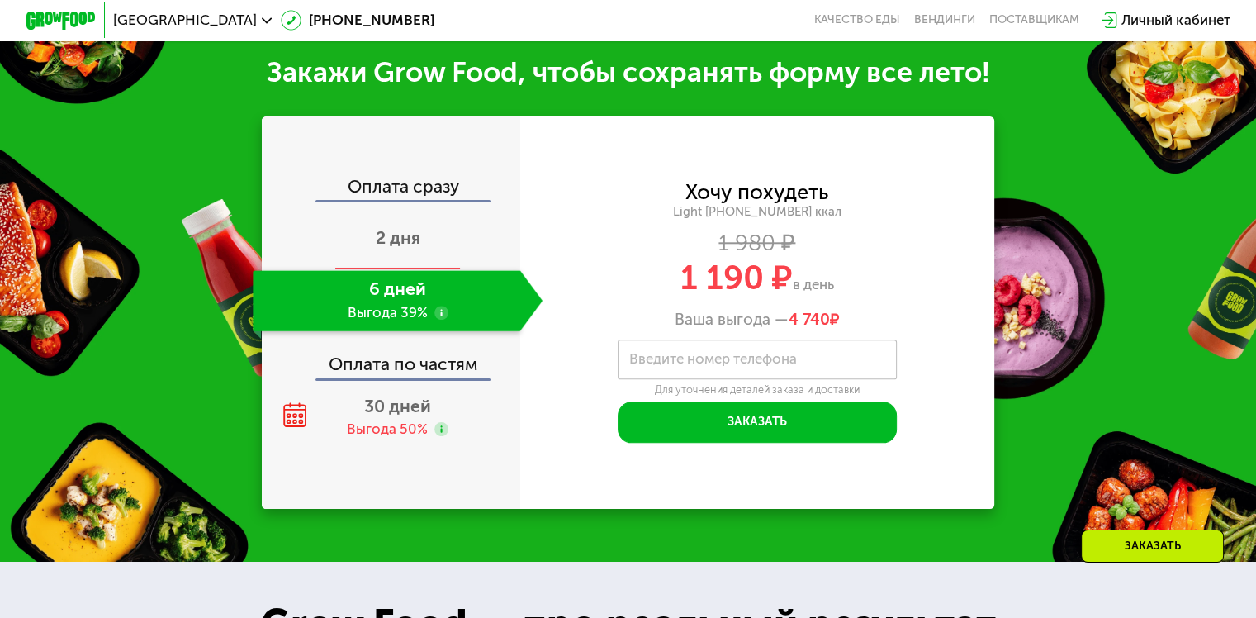
click at [449, 247] on div "2 дня" at bounding box center [398, 239] width 290 height 61
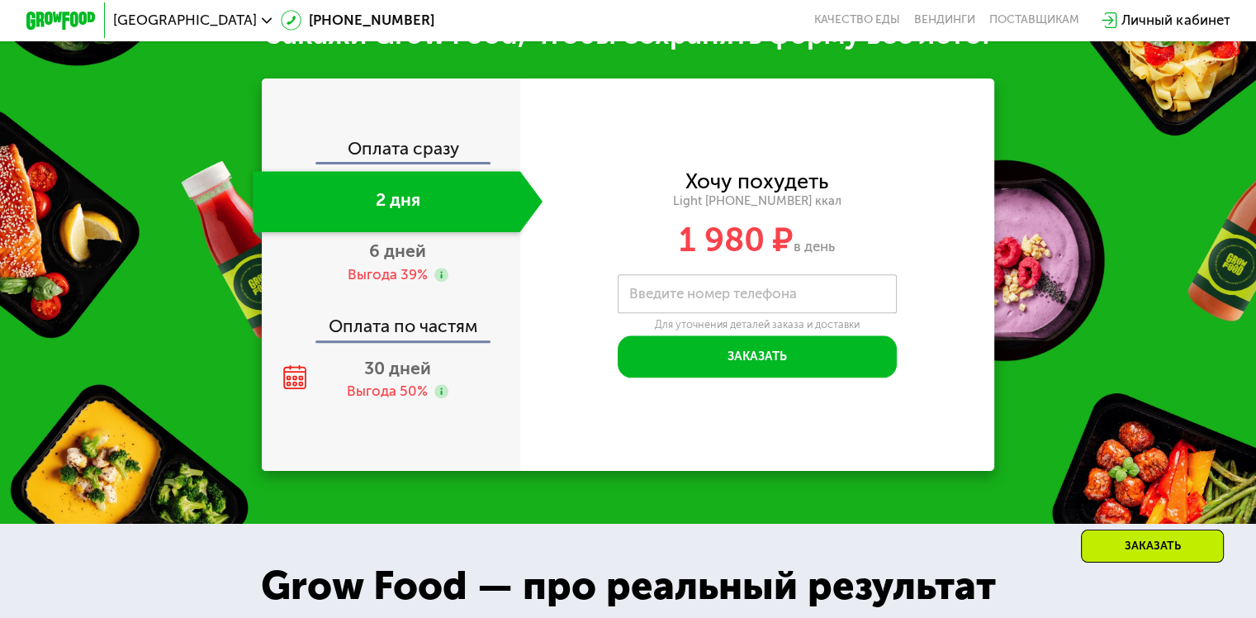
scroll to position [1773, 0]
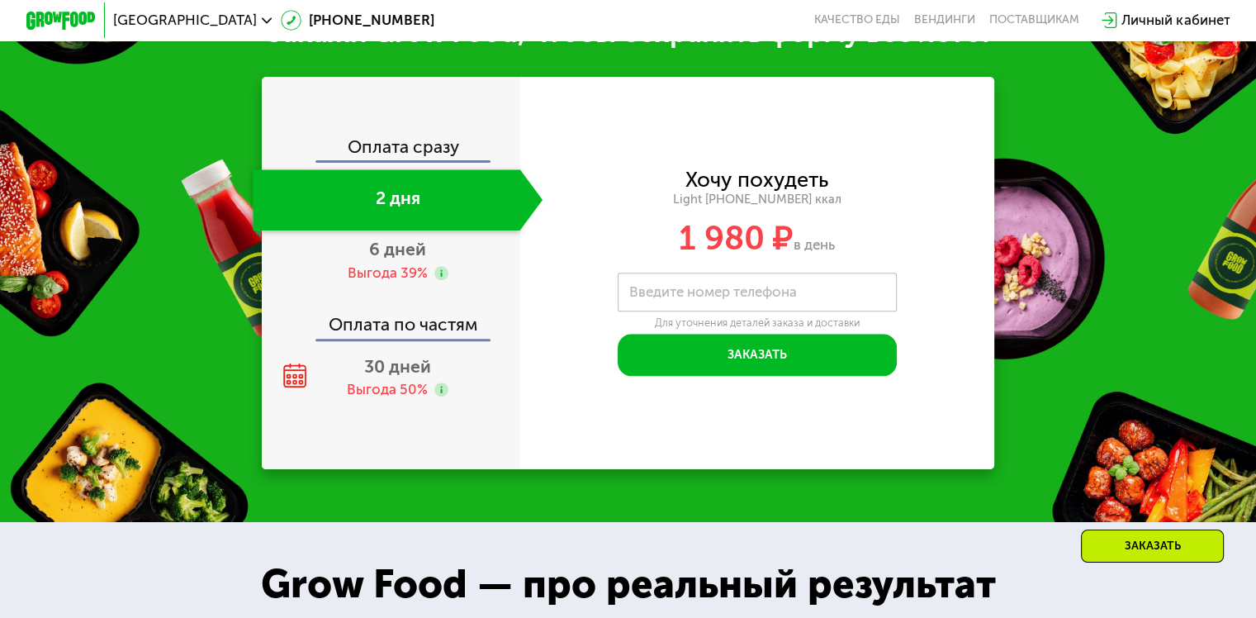
click at [592, 244] on div "1 980 ₽ в день" at bounding box center [757, 237] width 475 height 33
click at [401, 263] on div "6 дней Выгода 39%" at bounding box center [398, 260] width 290 height 61
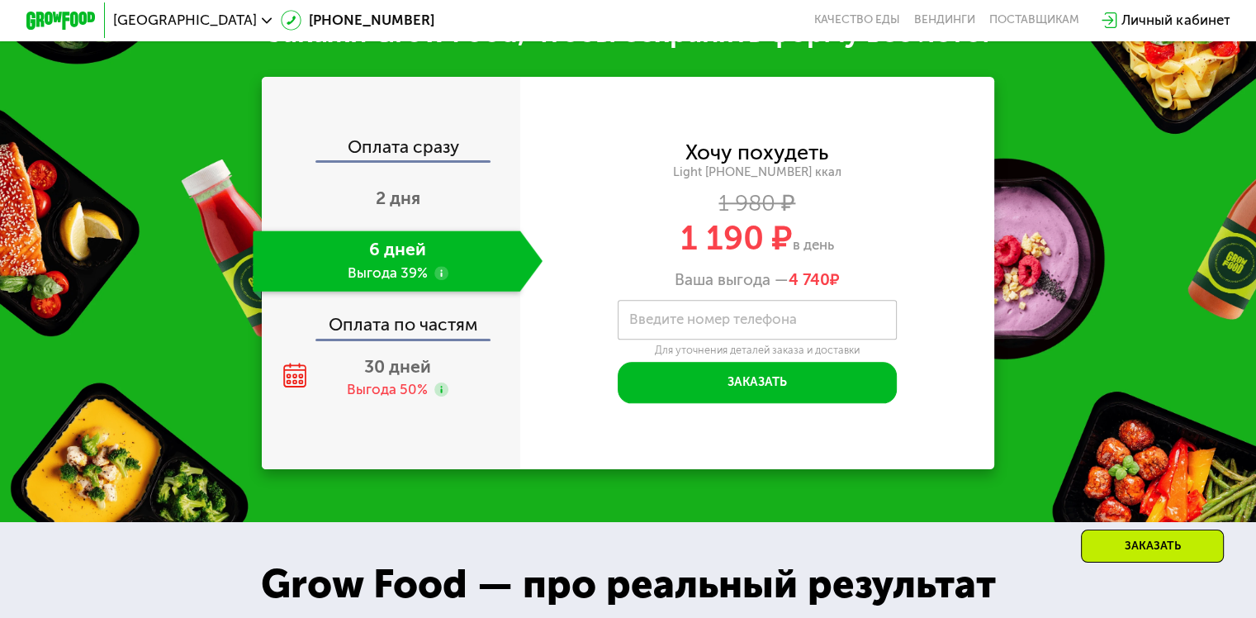
click at [400, 333] on div "Оплата по частям" at bounding box center [391, 318] width 257 height 40
click at [400, 358] on span "30 дней" at bounding box center [397, 366] width 67 height 21
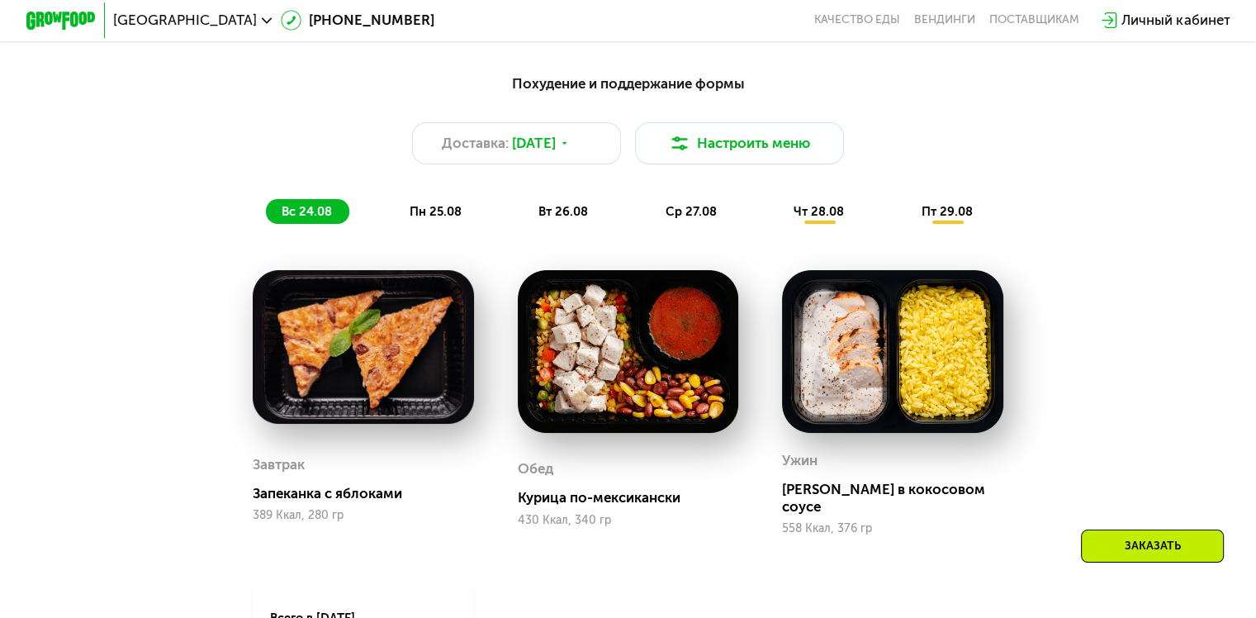
scroll to position [590, 0]
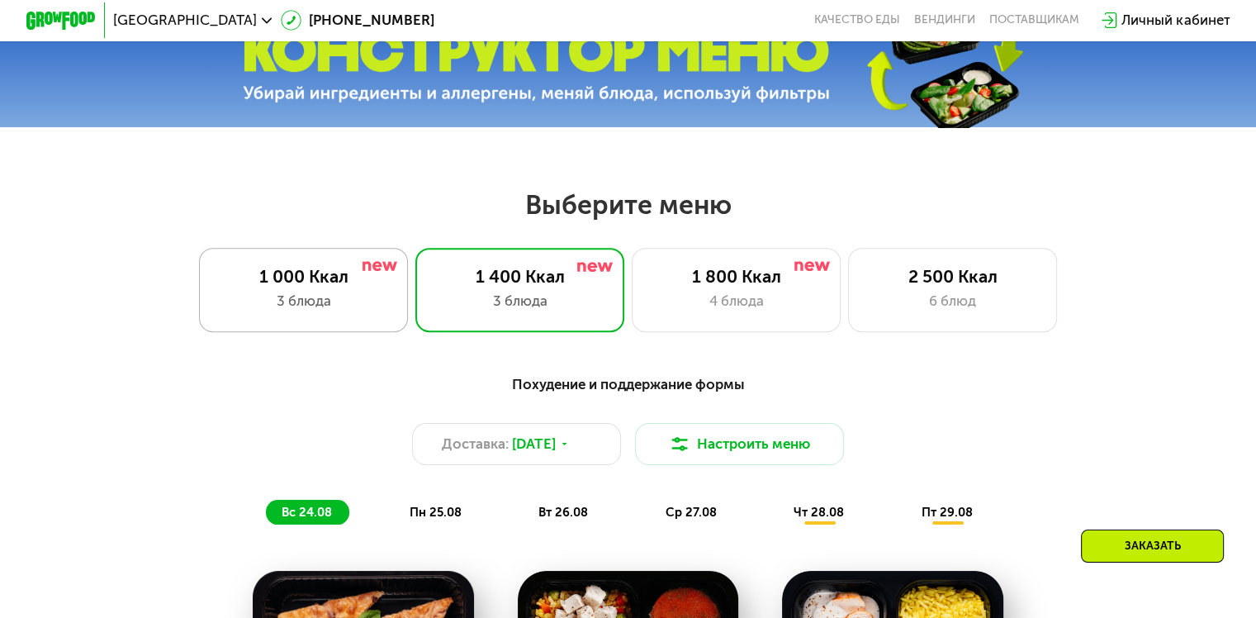
click at [285, 282] on div "1 000 Ккал" at bounding box center [303, 276] width 173 height 21
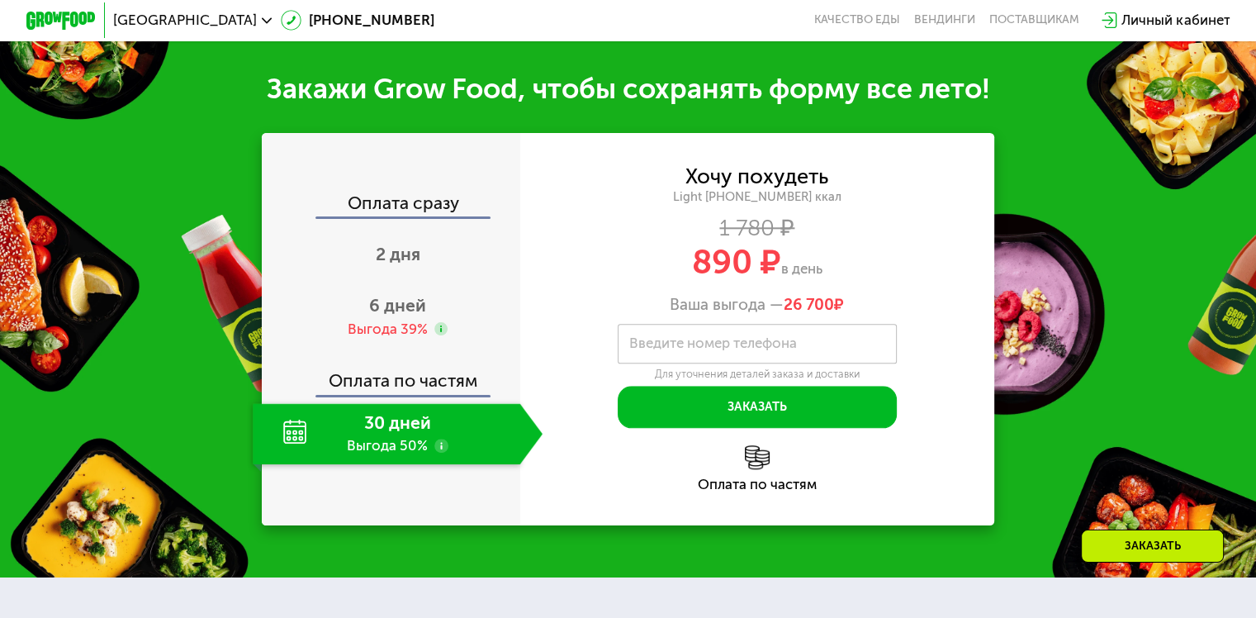
scroll to position [1701, 0]
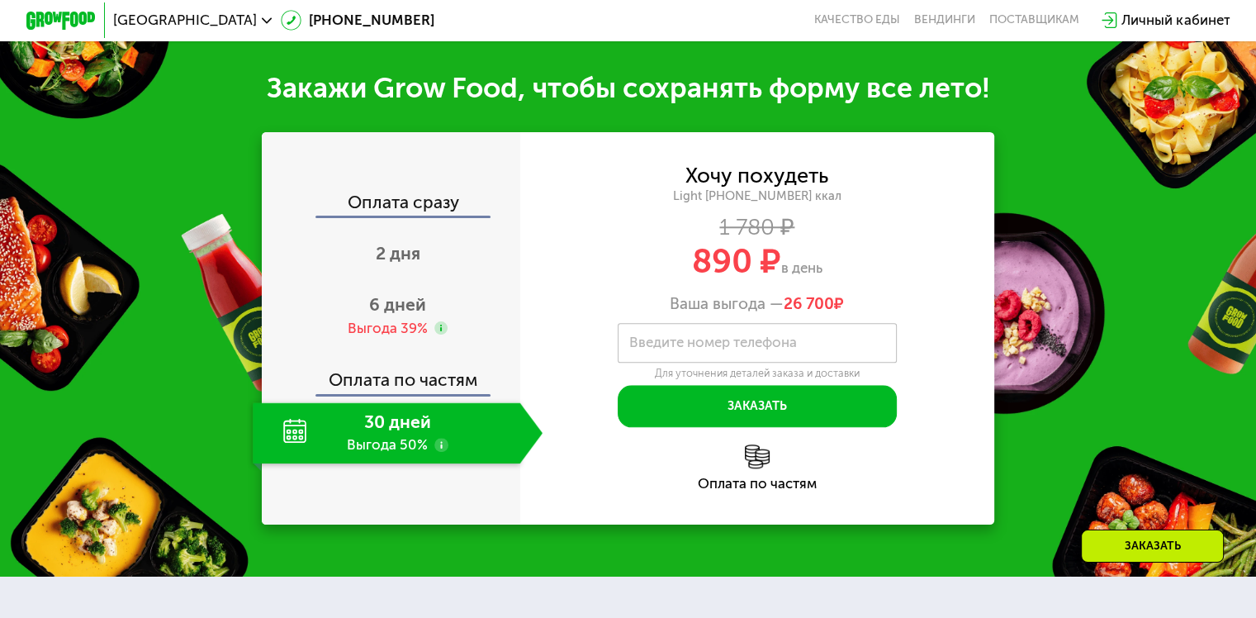
click at [578, 490] on div "Оплата по частям" at bounding box center [757, 467] width 475 height 46
click at [439, 335] on use at bounding box center [441, 328] width 14 height 14
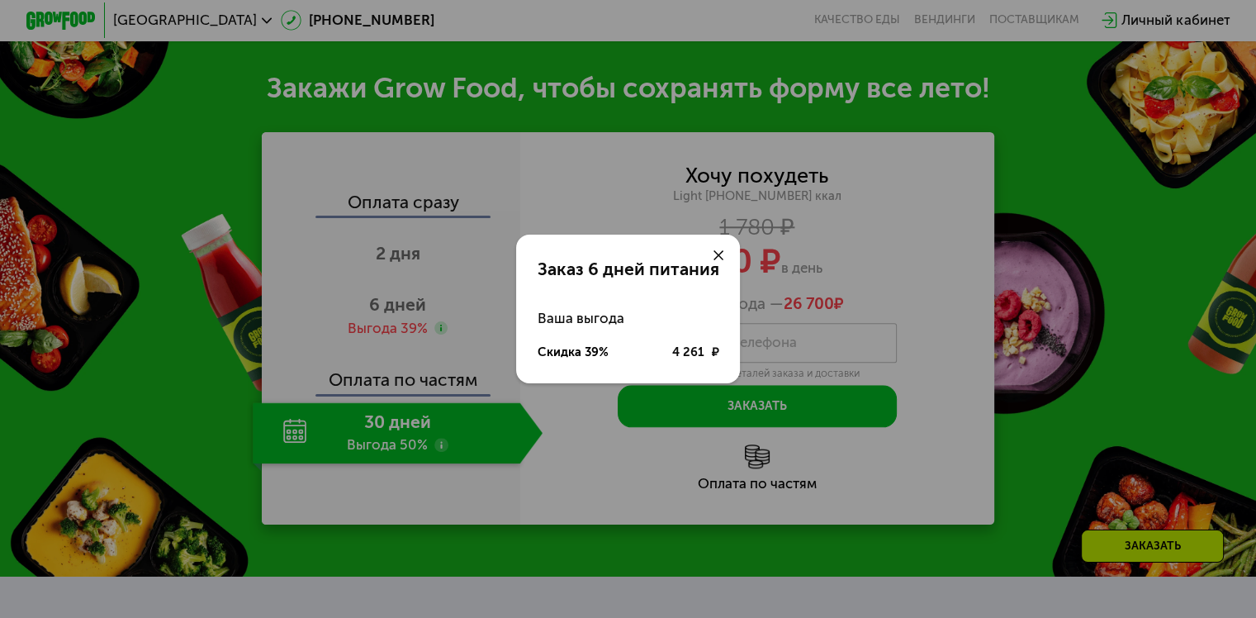
click at [721, 258] on icon at bounding box center [718, 255] width 11 height 11
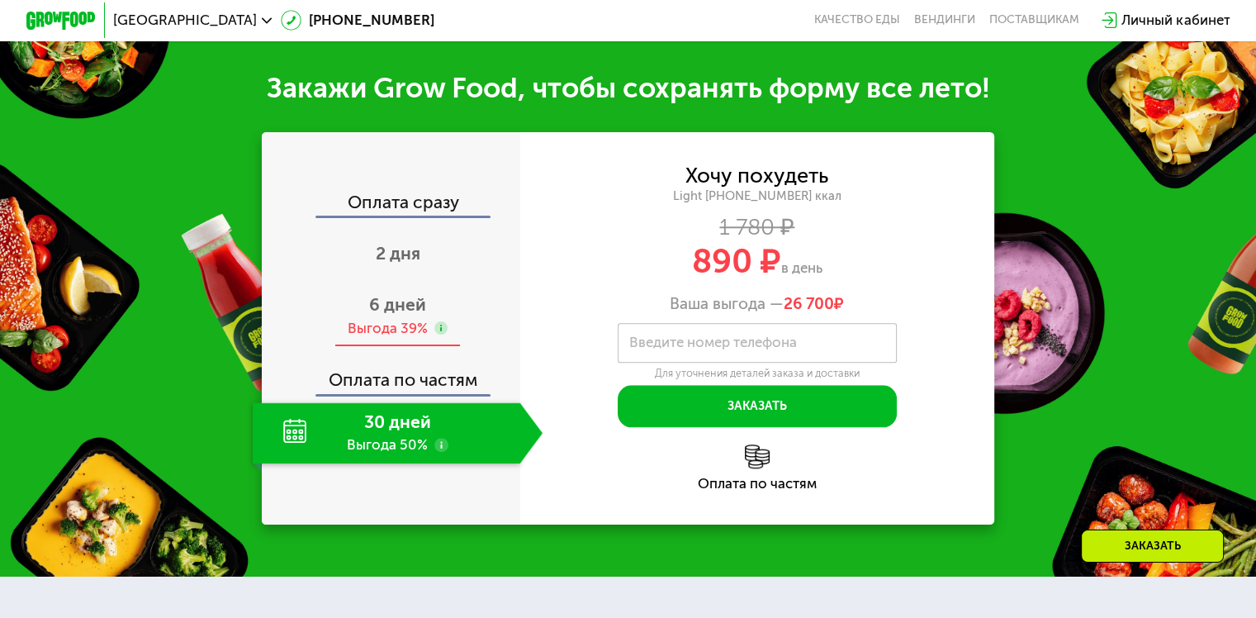
click at [381, 338] on div "Выгода 39%" at bounding box center [387, 328] width 80 height 19
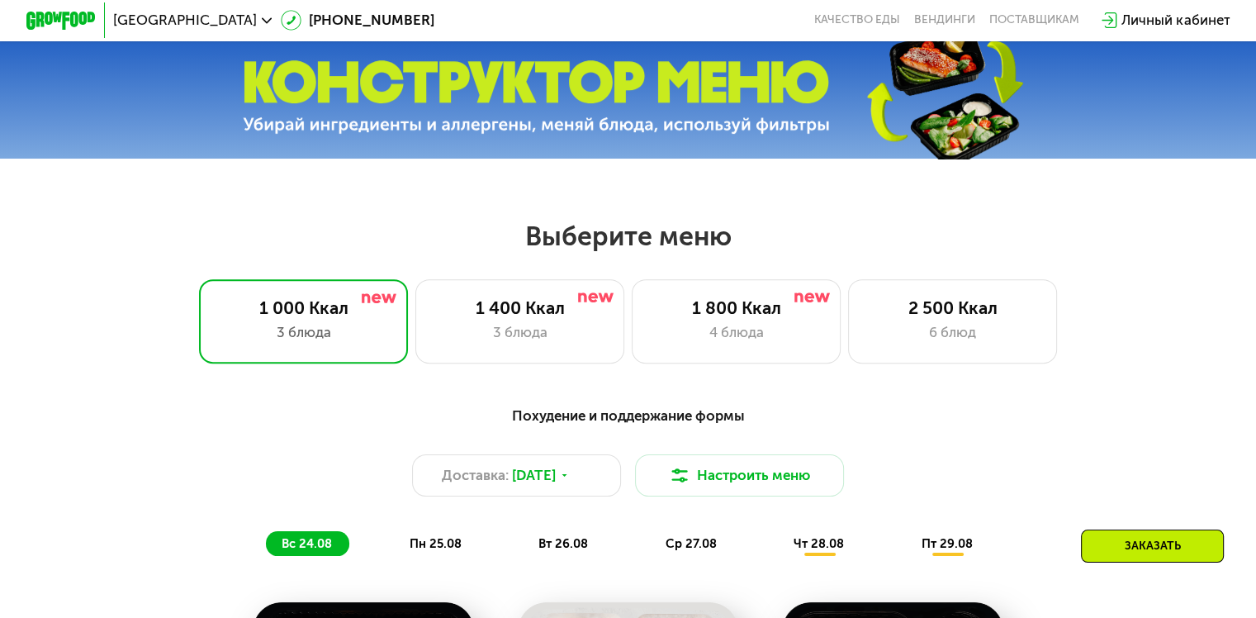
scroll to position [560, 0]
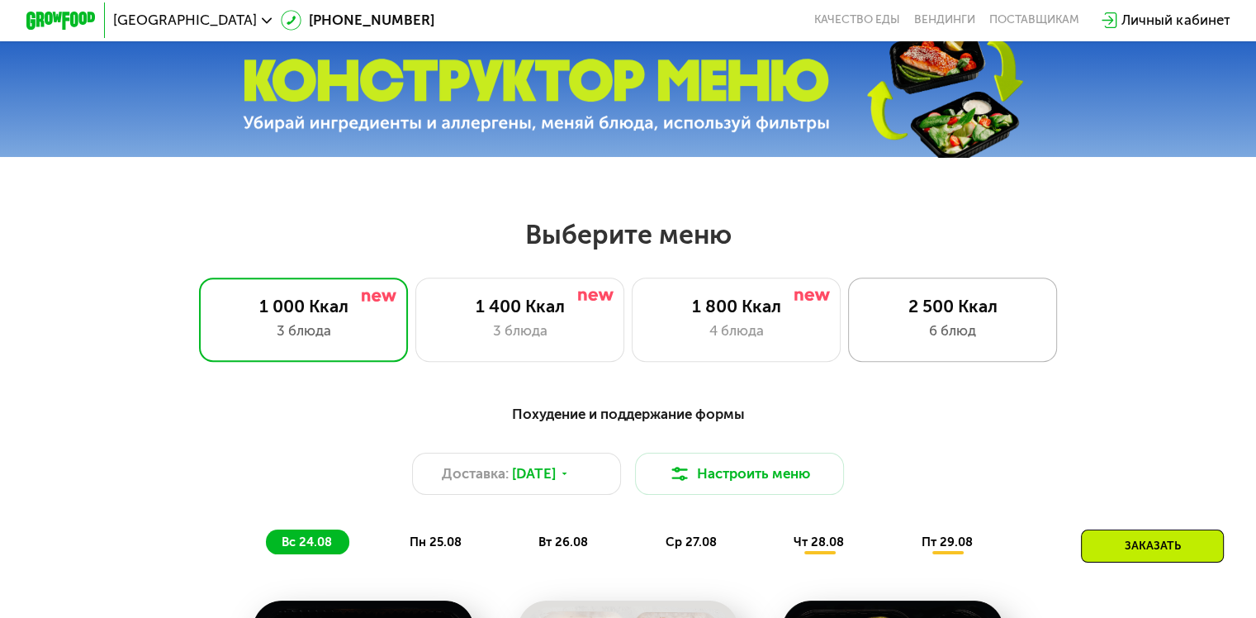
click at [869, 314] on div "2 500 Ккал" at bounding box center [952, 306] width 173 height 21
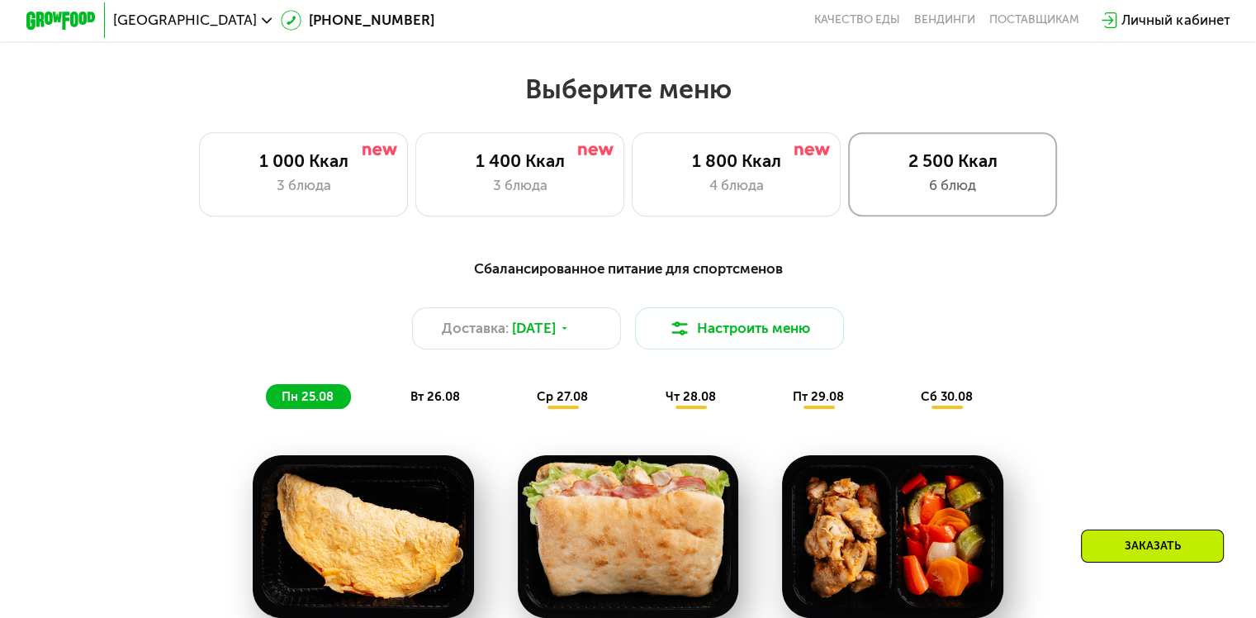
scroll to position [694, 0]
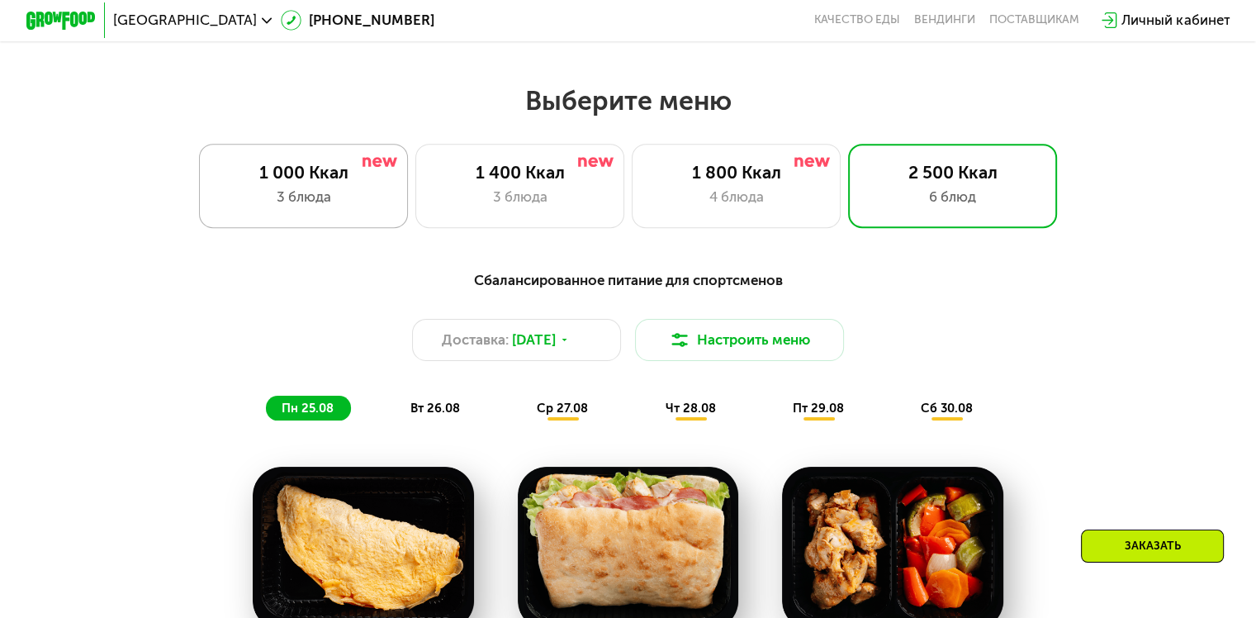
click at [415, 156] on div "1 000 Ккал 3 блюда" at bounding box center [520, 185] width 210 height 83
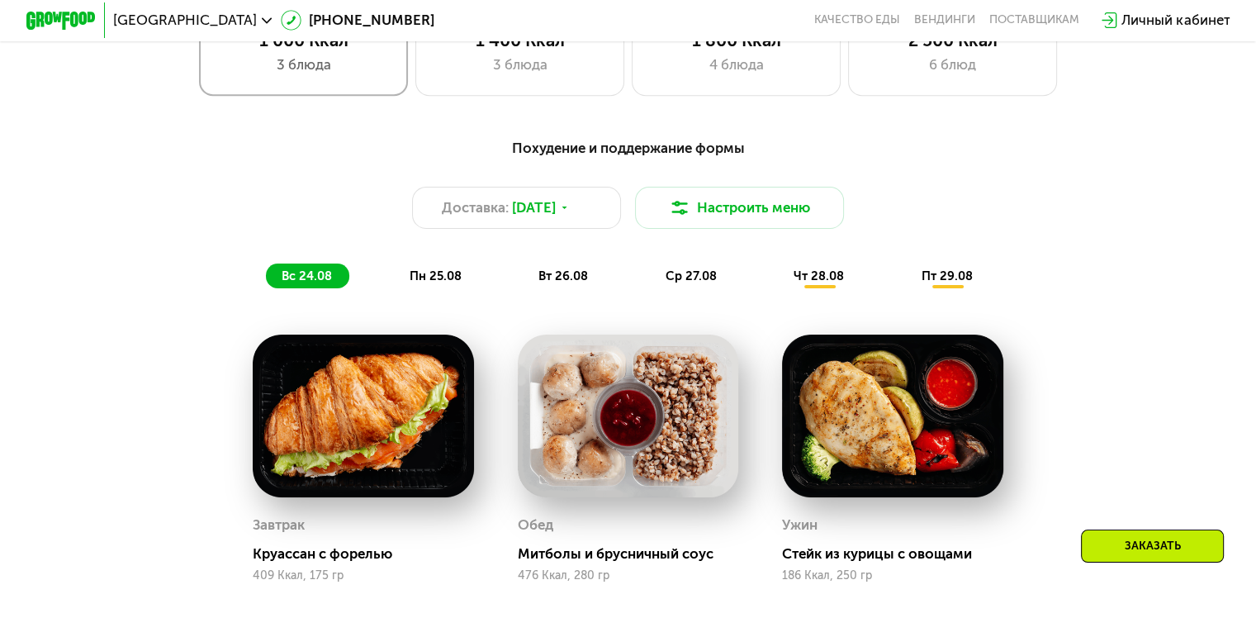
scroll to position [831, 0]
